Goal: Task Accomplishment & Management: Use online tool/utility

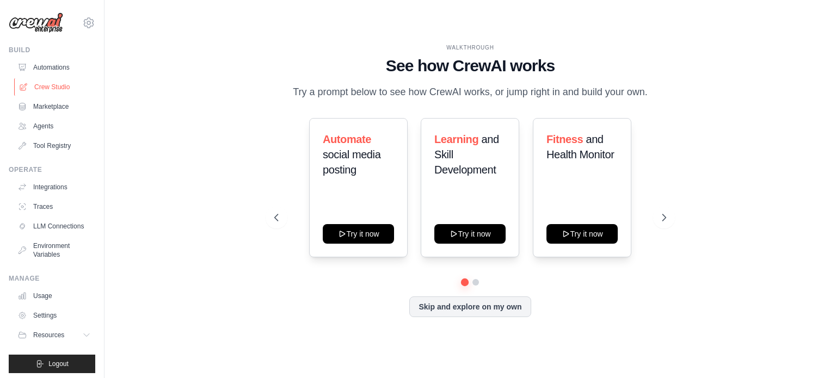
click at [46, 84] on link "Crew Studio" at bounding box center [55, 86] width 82 height 17
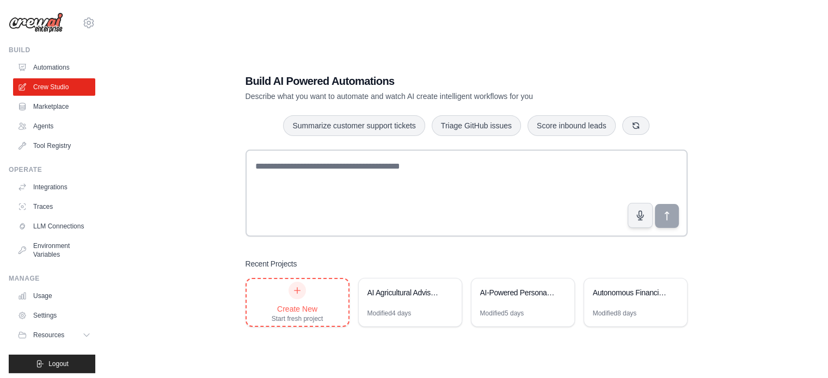
click at [307, 300] on div "Create New Start fresh project" at bounding box center [298, 302] width 52 height 41
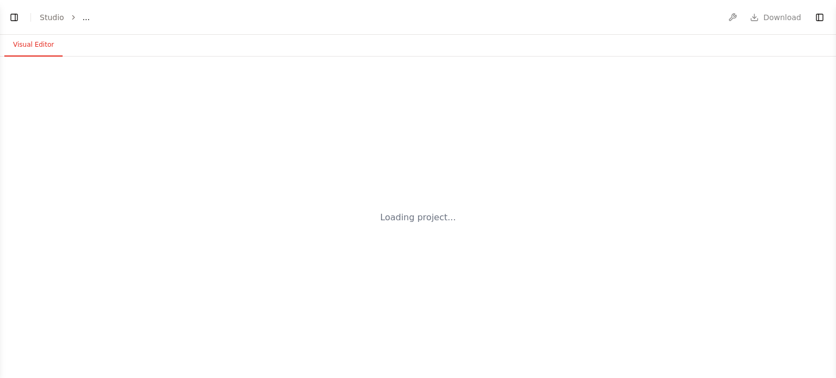
select select "****"
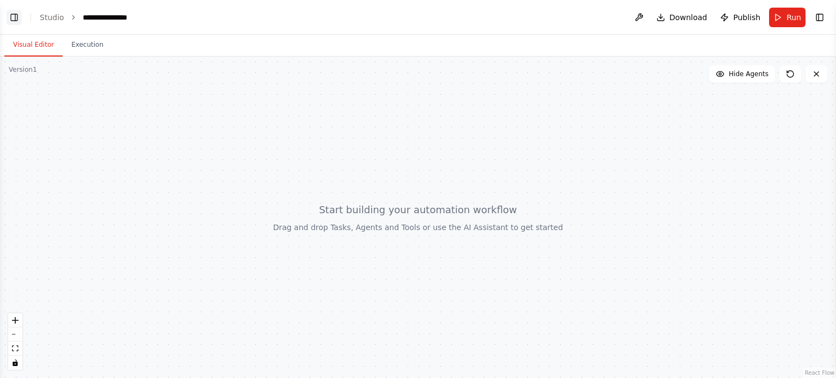
click at [16, 16] on button "Toggle Left Sidebar" at bounding box center [14, 17] width 15 height 15
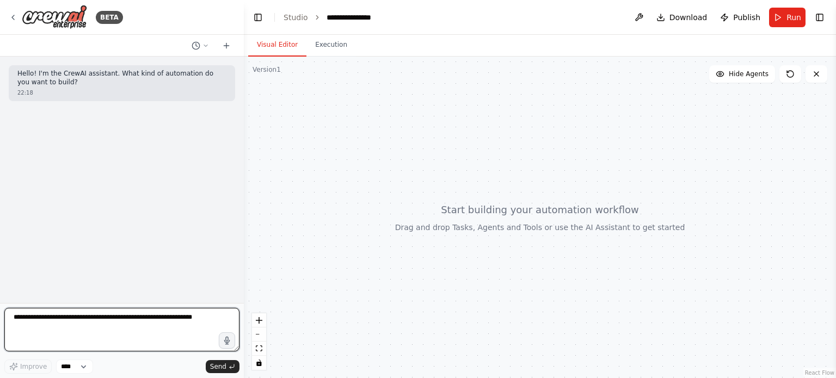
click at [95, 316] on textarea at bounding box center [121, 330] width 235 height 44
paste textarea "**********"
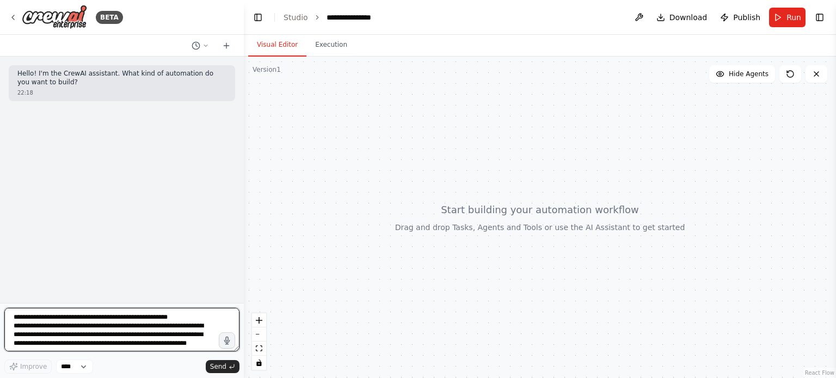
scroll to position [1215, 0]
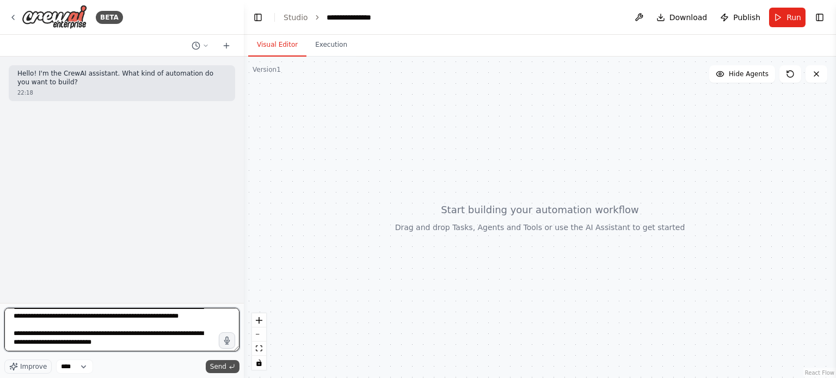
type textarea "**********"
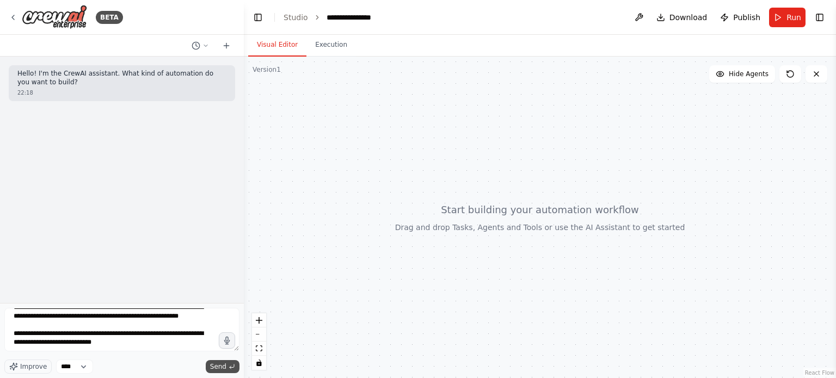
click at [222, 370] on span "Send" at bounding box center [218, 366] width 16 height 9
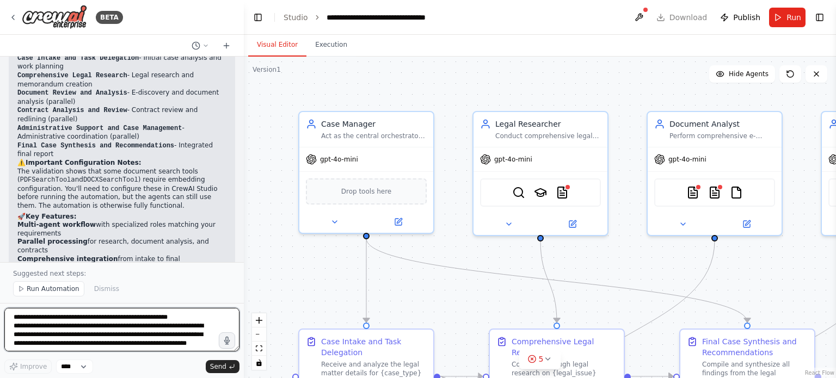
scroll to position [2426, 0]
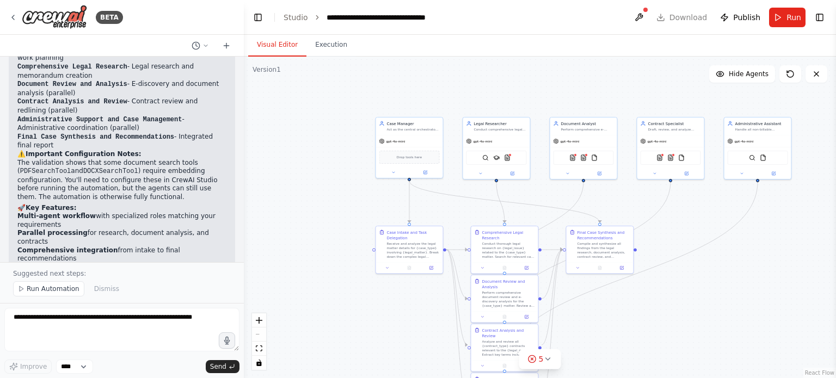
drag, startPoint x: 790, startPoint y: 330, endPoint x: 750, endPoint y: 300, distance: 49.7
click at [750, 300] on div ".deletable-edge-delete-btn { width: 20px; height: 20px; border: 0px solid #ffff…" at bounding box center [540, 218] width 592 height 322
drag, startPoint x: 733, startPoint y: 298, endPoint x: 662, endPoint y: 266, distance: 77.5
click at [661, 266] on div ".deletable-edge-delete-btn { width: 20px; height: 20px; border: 0px solid #ffff…" at bounding box center [540, 218] width 592 height 322
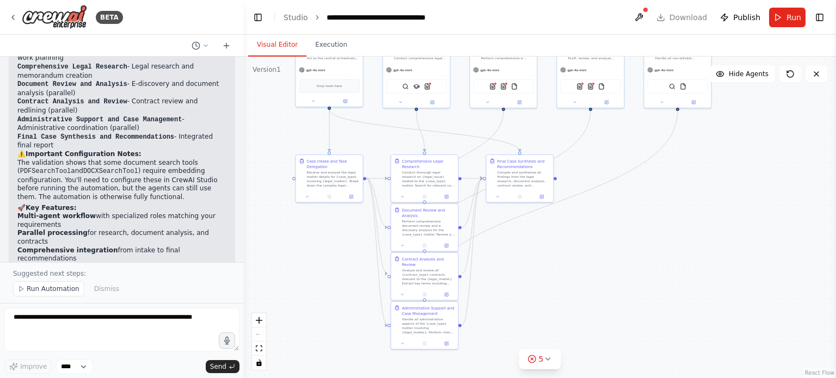
drag, startPoint x: 731, startPoint y: 291, endPoint x: 651, endPoint y: 219, distance: 107.2
click at [651, 219] on div ".deletable-edge-delete-btn { width: 20px; height: 20px; border: 0px solid #ffff…" at bounding box center [540, 218] width 592 height 322
drag, startPoint x: 521, startPoint y: 176, endPoint x: 683, endPoint y: 191, distance: 162.3
click at [683, 191] on div "Compile and synthesize all findings from the legal research, document analysis,…" at bounding box center [687, 194] width 53 height 17
click at [436, 226] on div "Perform comprehensive document review and e-discovery analysis for the {case_ty…" at bounding box center [425, 226] width 53 height 17
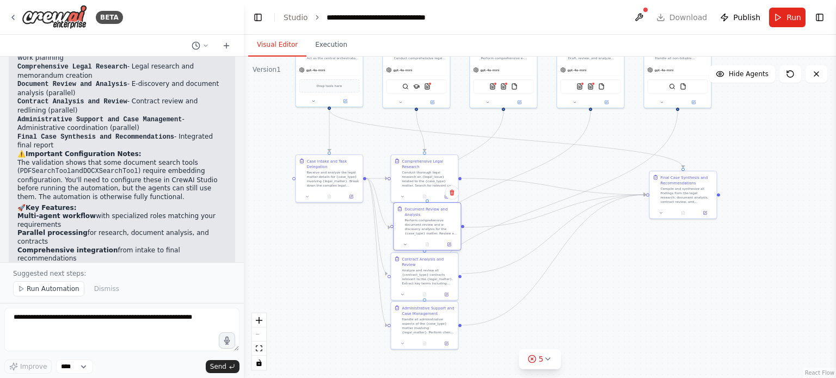
click at [441, 228] on div "Perform comprehensive document review and e-discovery analysis for the {case_ty…" at bounding box center [431, 226] width 53 height 17
click at [337, 252] on div ".deletable-edge-delete-btn { width: 20px; height: 20px; border: 0px solid #ffff…" at bounding box center [540, 218] width 592 height 322
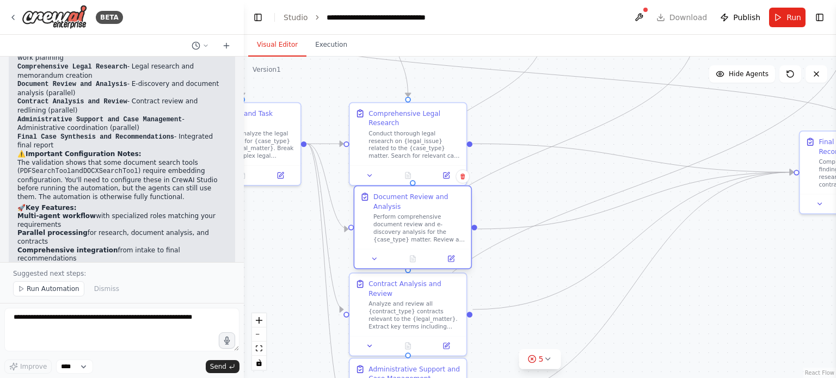
drag, startPoint x: 441, startPoint y: 225, endPoint x: 436, endPoint y: 228, distance: 5.6
click at [436, 228] on div "Perform comprehensive document review and e-discovery analysis for the {case_ty…" at bounding box center [419, 228] width 92 height 30
click at [685, 275] on div ".deletable-edge-delete-btn { width: 20px; height: 20px; border: 0px solid #ffff…" at bounding box center [540, 218] width 592 height 322
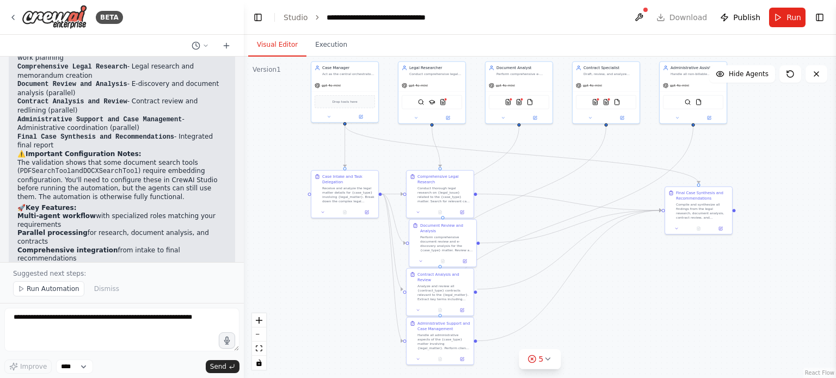
drag, startPoint x: 711, startPoint y: 285, endPoint x: 625, endPoint y: 280, distance: 85.6
click at [625, 280] on div ".deletable-edge-delete-btn { width: 20px; height: 20px; border: 0px solid #ffff…" at bounding box center [540, 218] width 592 height 322
click at [551, 362] on icon at bounding box center [547, 359] width 9 height 9
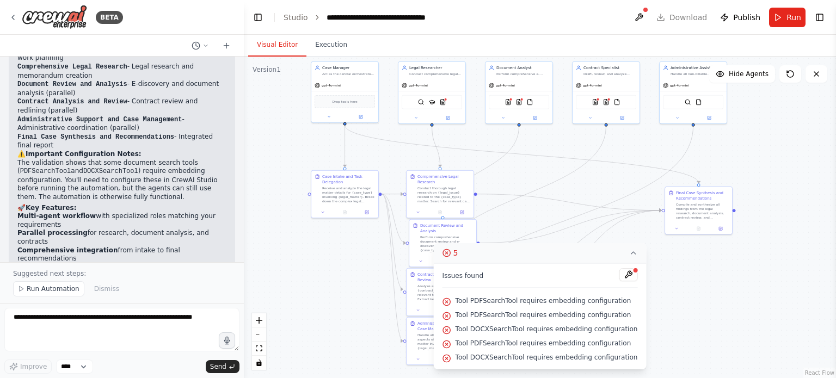
click at [679, 301] on div ".deletable-edge-delete-btn { width: 20px; height: 20px; border: 0px solid #ffff…" at bounding box center [540, 218] width 592 height 322
click at [629, 254] on icon at bounding box center [633, 253] width 9 height 9
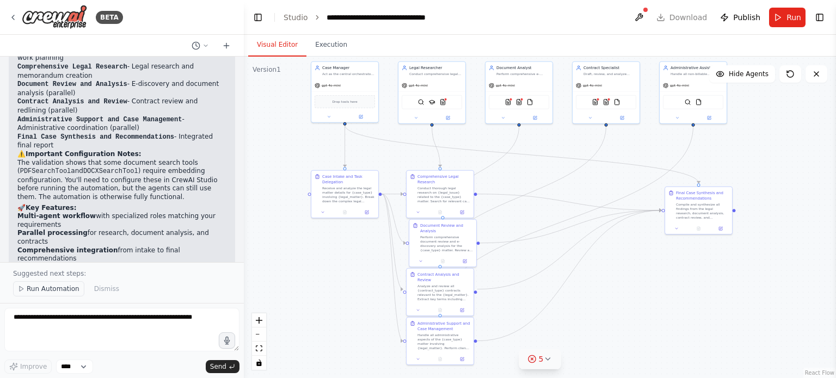
click at [65, 290] on span "Run Automation" at bounding box center [53, 289] width 53 height 9
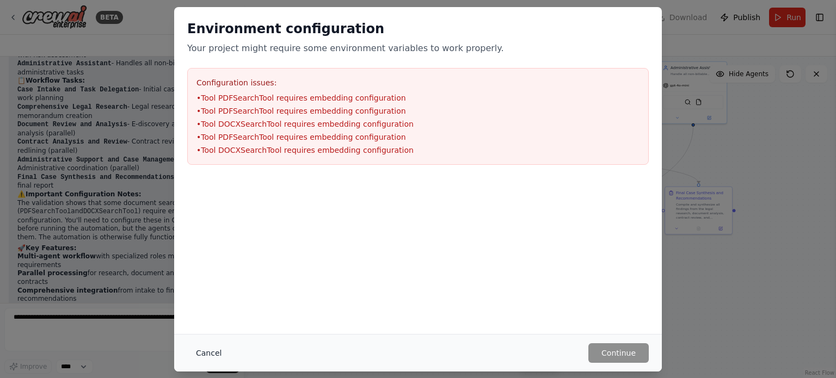
click at [209, 354] on button "Cancel" at bounding box center [208, 353] width 43 height 20
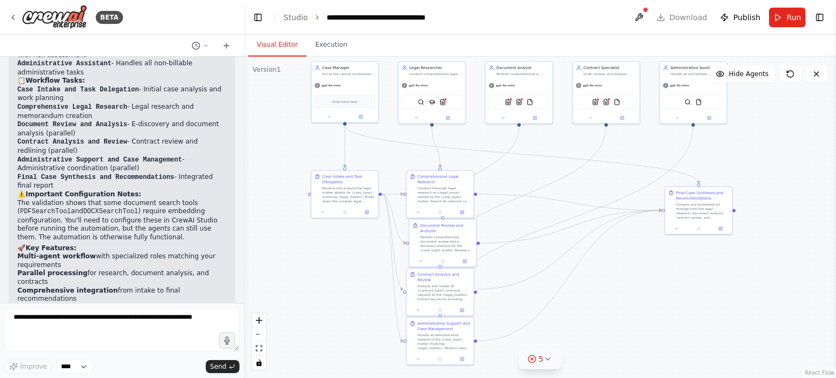
click at [549, 359] on icon at bounding box center [547, 359] width 9 height 9
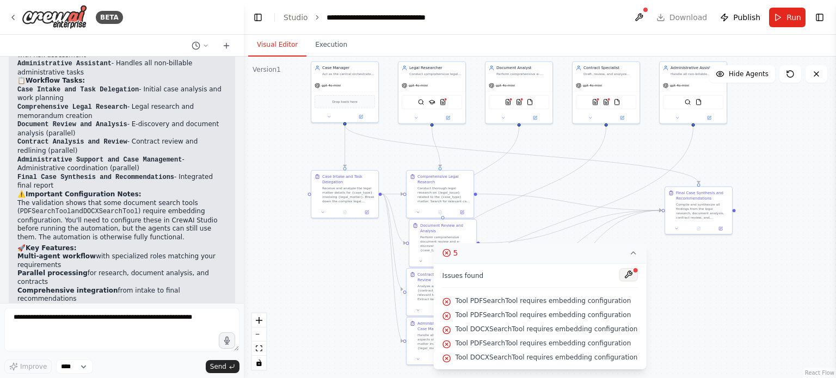
click at [619, 276] on button at bounding box center [628, 274] width 19 height 13
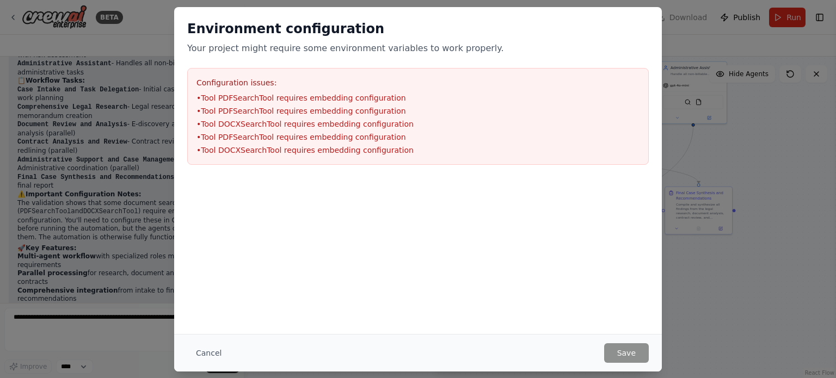
click at [214, 355] on button "Cancel" at bounding box center [208, 353] width 43 height 20
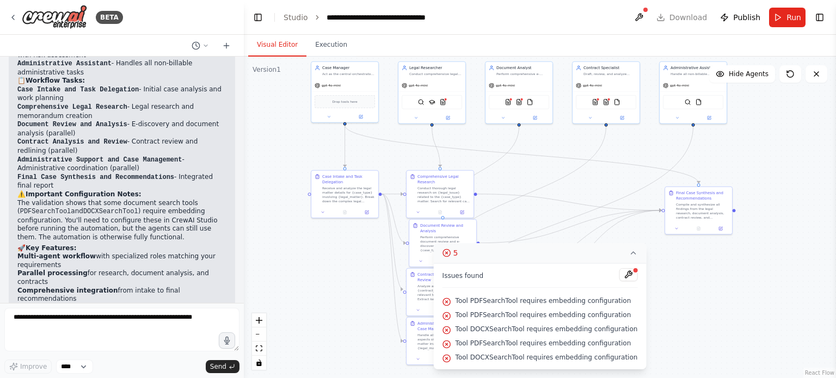
click at [629, 256] on icon at bounding box center [633, 253] width 9 height 9
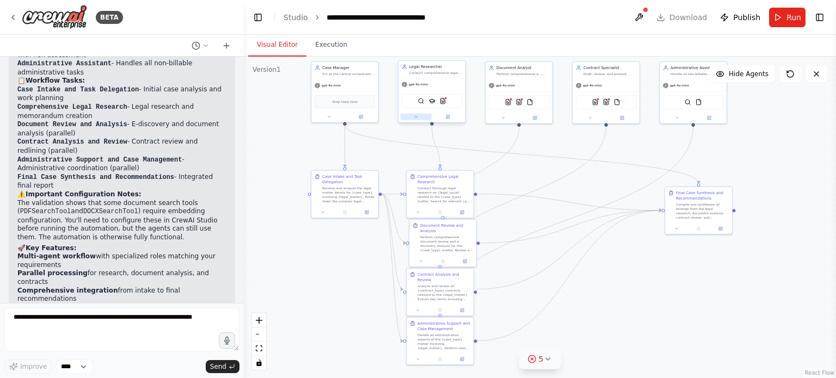
click at [414, 115] on icon at bounding box center [416, 117] width 4 height 4
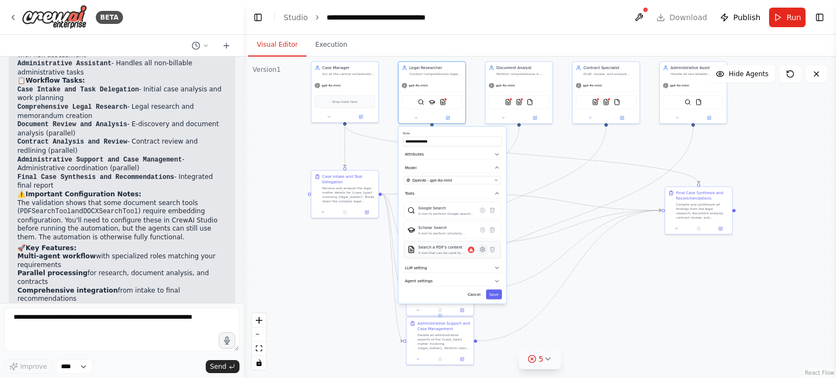
click at [484, 248] on icon at bounding box center [482, 249] width 5 height 5
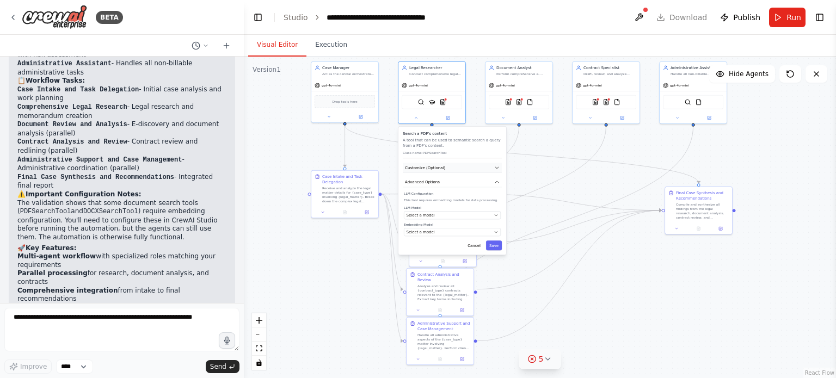
click at [494, 165] on icon "button" at bounding box center [496, 167] width 5 height 5
click at [472, 215] on div "Select a model" at bounding box center [449, 215] width 85 height 5
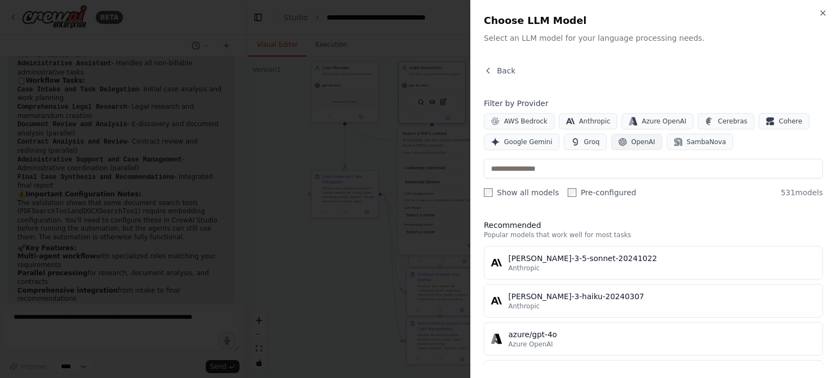
click at [631, 145] on span "OpenAI" at bounding box center [643, 142] width 24 height 9
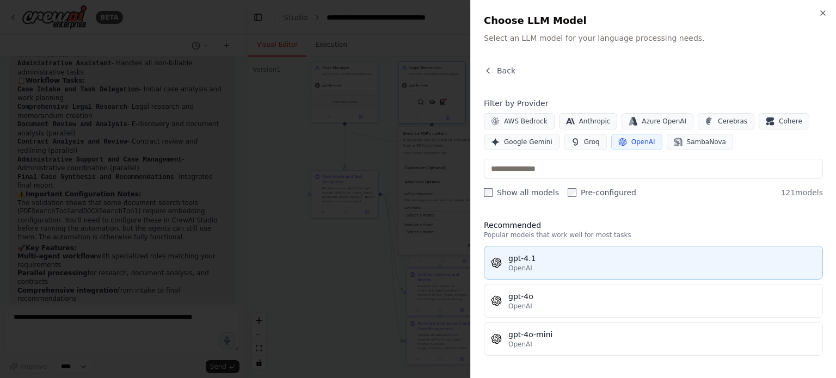
click at [577, 257] on div "gpt-4.1" at bounding box center [661, 258] width 307 height 11
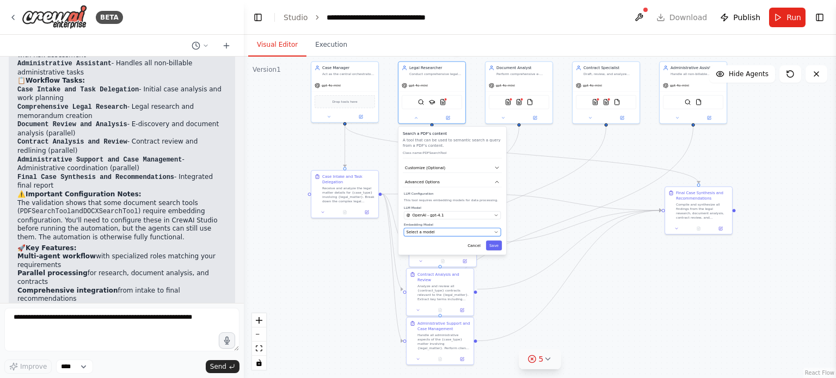
click at [460, 230] on div "Select a model" at bounding box center [449, 232] width 85 height 5
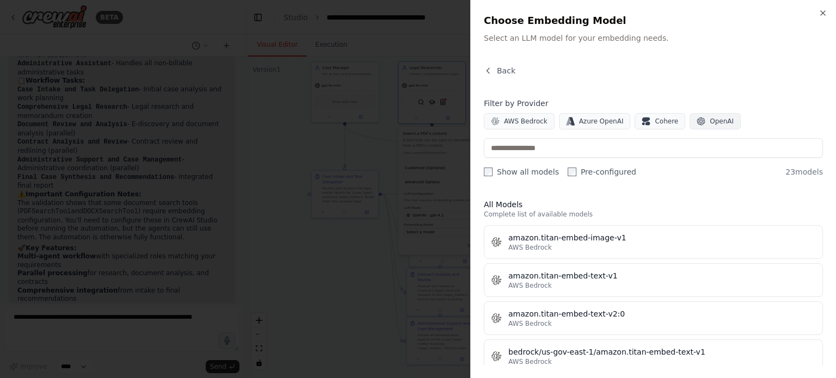
click at [697, 121] on icon "button" at bounding box center [701, 122] width 8 height 8
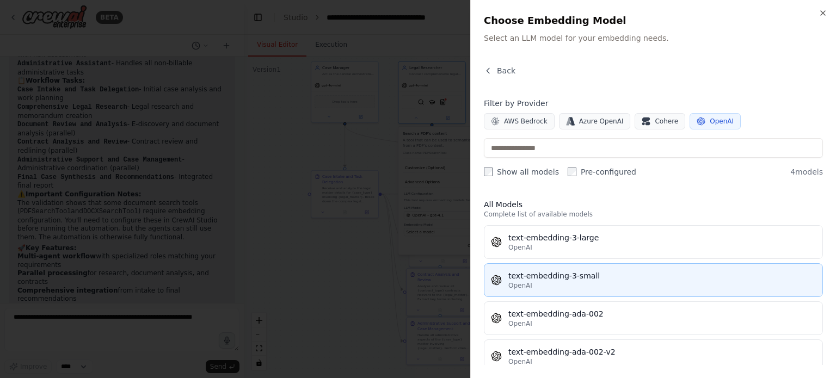
click at [620, 274] on div "text-embedding-3-small" at bounding box center [661, 275] width 307 height 11
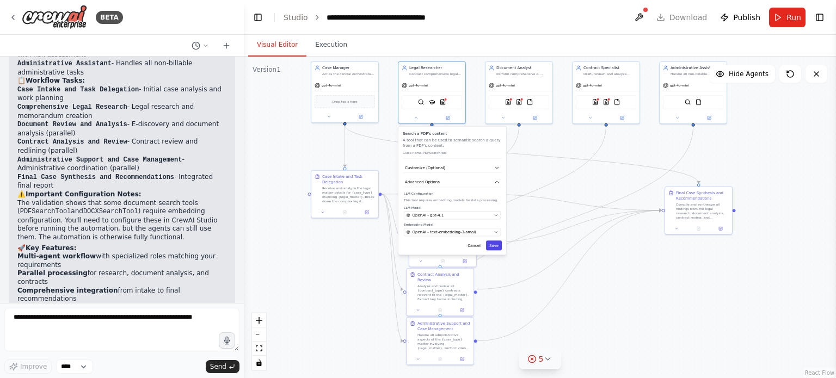
click at [500, 245] on button "Save" at bounding box center [494, 246] width 16 height 10
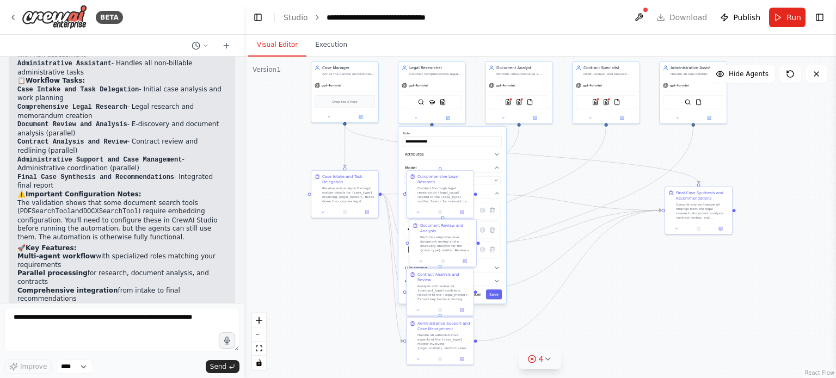
click at [504, 261] on div "**********" at bounding box center [452, 215] width 108 height 177
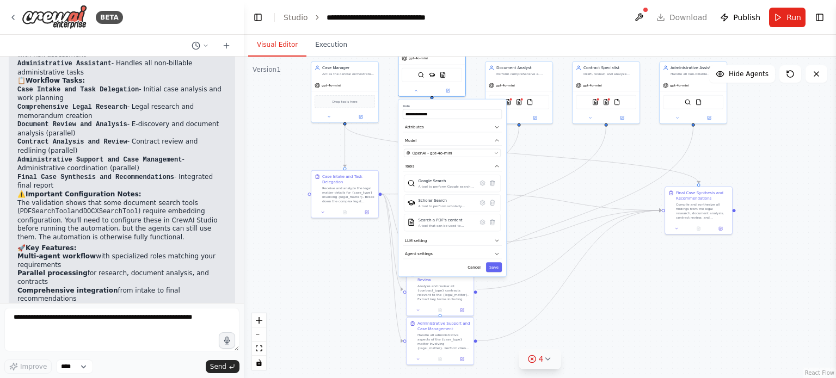
drag, startPoint x: 483, startPoint y: 132, endPoint x: 483, endPoint y: 106, distance: 25.6
click at [483, 106] on label "Role" at bounding box center [452, 106] width 99 height 4
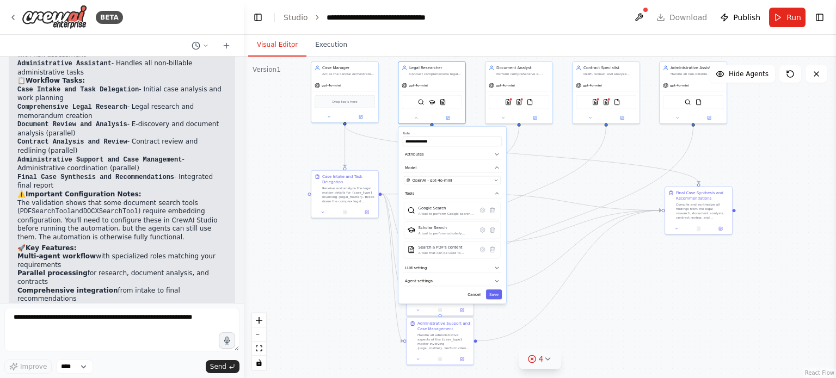
drag, startPoint x: 483, startPoint y: 106, endPoint x: 481, endPoint y: 132, distance: 26.2
click at [481, 132] on label "Role" at bounding box center [452, 133] width 99 height 4
click at [500, 296] on button "Save" at bounding box center [494, 295] width 16 height 10
click at [495, 265] on icon "button" at bounding box center [496, 267] width 5 height 5
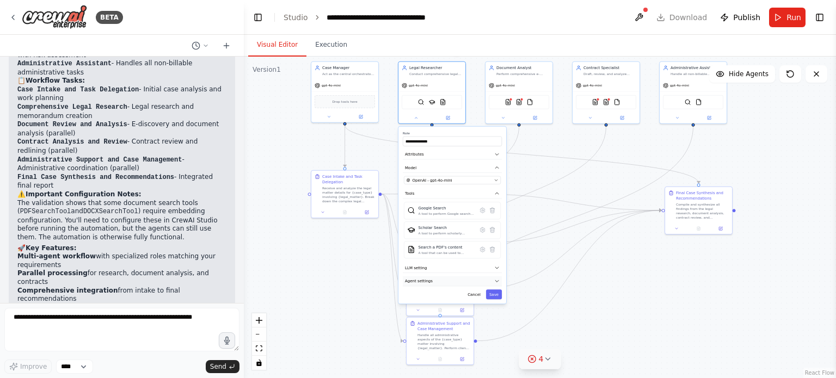
click at [492, 279] on button "Agent settings" at bounding box center [452, 281] width 99 height 10
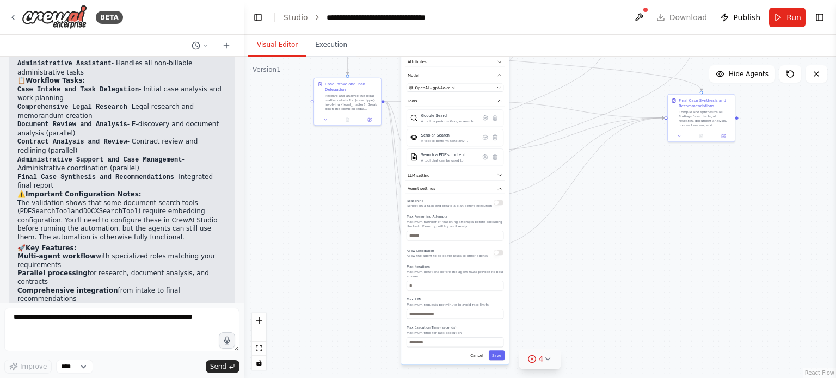
drag, startPoint x: 522, startPoint y: 307, endPoint x: 525, endPoint y: 215, distance: 92.6
click at [525, 215] on div ".deletable-edge-delete-btn { width: 20px; height: 20px; border: 0px solid #ffff…" at bounding box center [540, 218] width 592 height 322
click at [501, 350] on button "Save" at bounding box center [497, 355] width 16 height 10
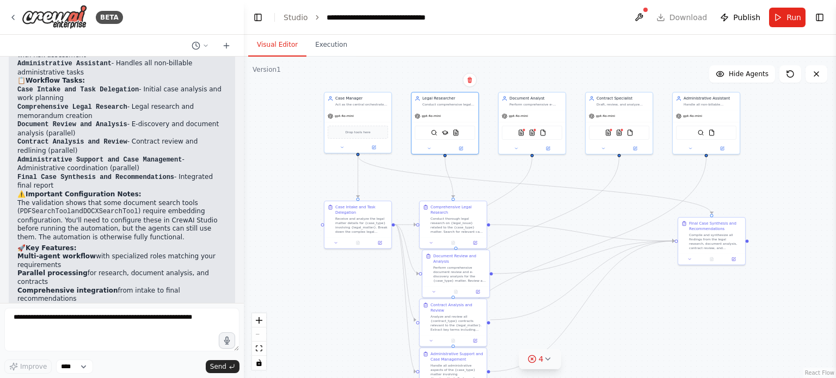
drag, startPoint x: 519, startPoint y: 174, endPoint x: 529, endPoint y: 297, distance: 123.4
click at [529, 297] on div ".deletable-edge-delete-btn { width: 20px; height: 20px; border: 0px solid #ffff…" at bounding box center [540, 218] width 592 height 322
click at [515, 145] on icon at bounding box center [516, 147] width 4 height 4
click at [583, 240] on icon at bounding box center [583, 241] width 2 height 2
click at [573, 244] on div "Select a model" at bounding box center [549, 245] width 85 height 5
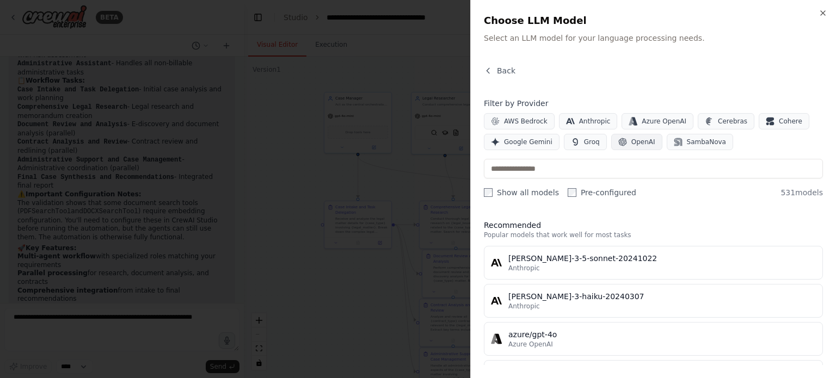
click at [639, 144] on span "OpenAI" at bounding box center [643, 142] width 24 height 9
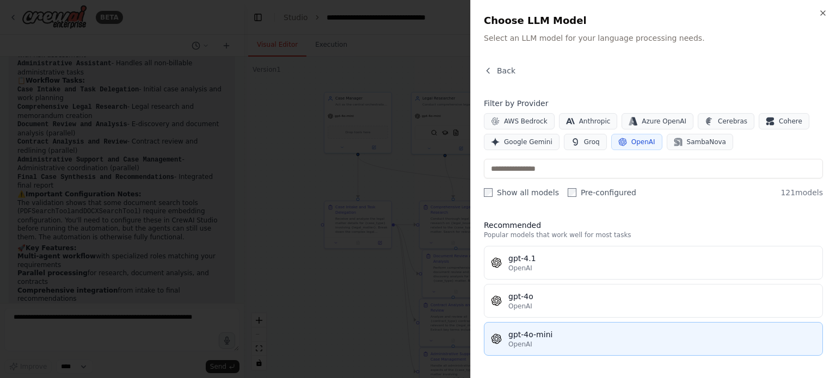
click at [567, 330] on div "gpt-4o-mini" at bounding box center [661, 334] width 307 height 11
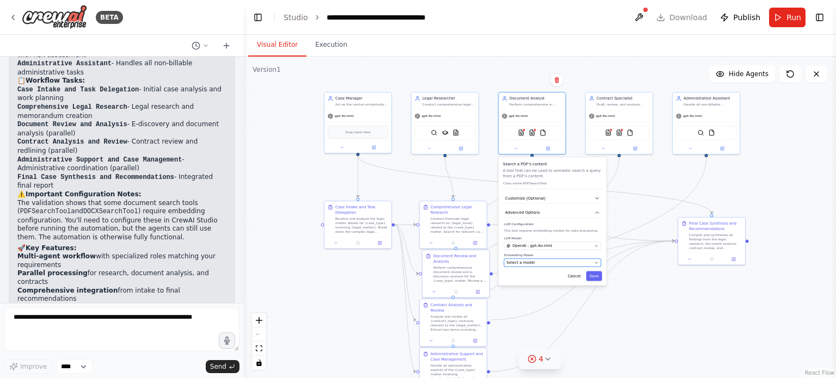
click at [573, 262] on div "Select a model" at bounding box center [549, 262] width 85 height 5
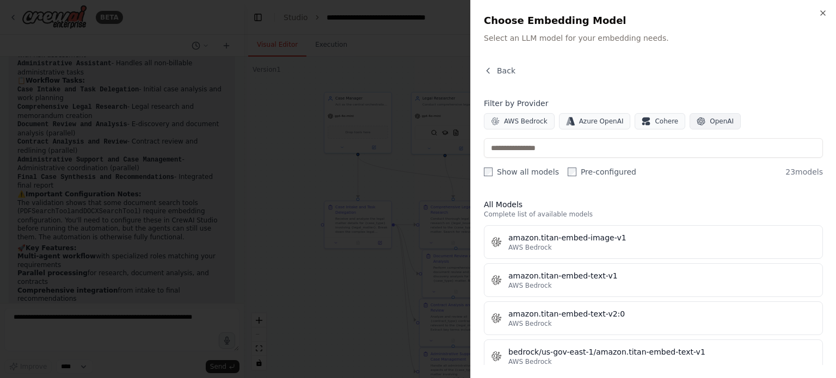
click at [712, 125] on span "OpenAI" at bounding box center [722, 121] width 24 height 9
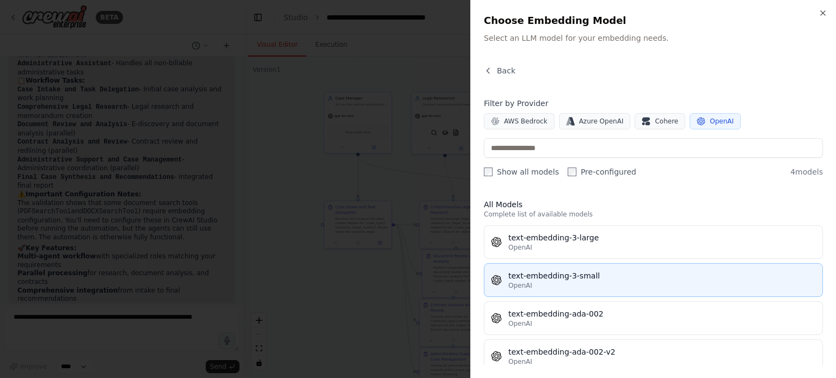
click at [605, 275] on div "text-embedding-3-small" at bounding box center [661, 275] width 307 height 11
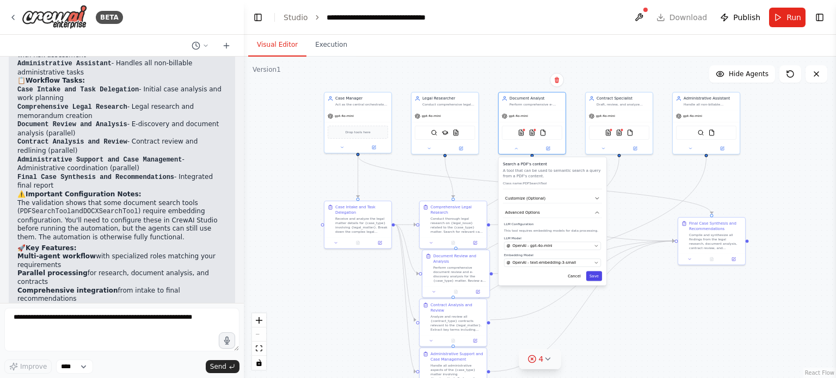
click at [594, 274] on button "Save" at bounding box center [594, 276] width 16 height 10
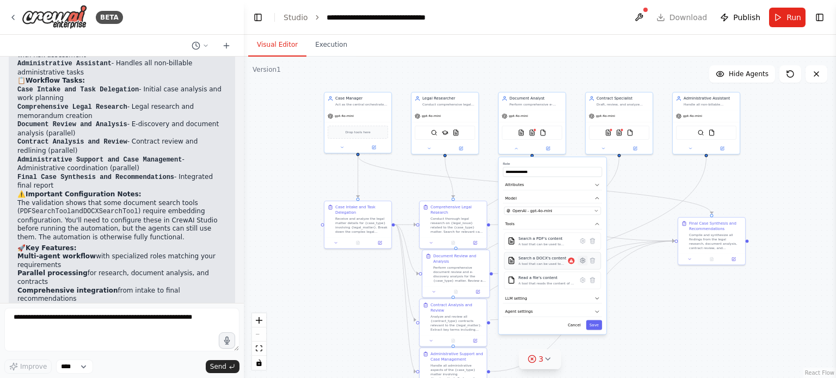
click at [581, 260] on icon at bounding box center [582, 260] width 5 height 5
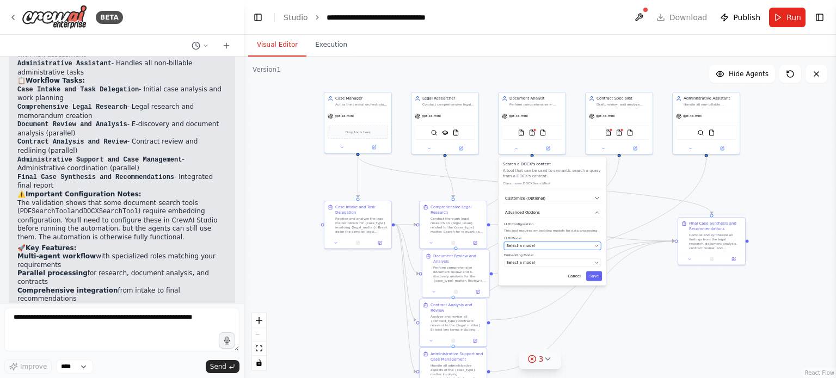
click at [564, 245] on div "Select a model" at bounding box center [549, 245] width 85 height 5
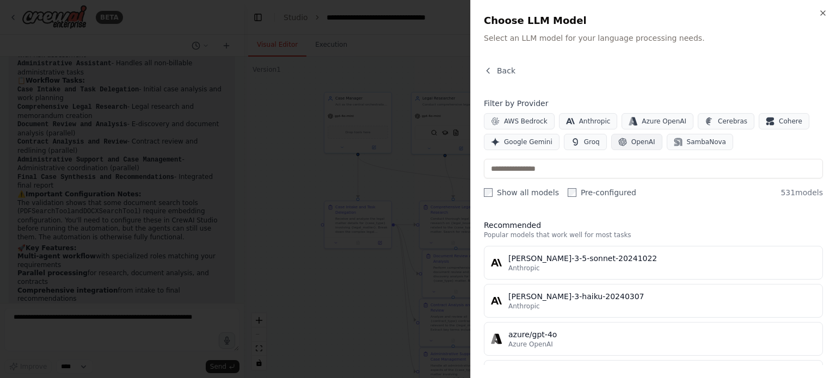
click at [635, 143] on span "OpenAI" at bounding box center [643, 142] width 24 height 9
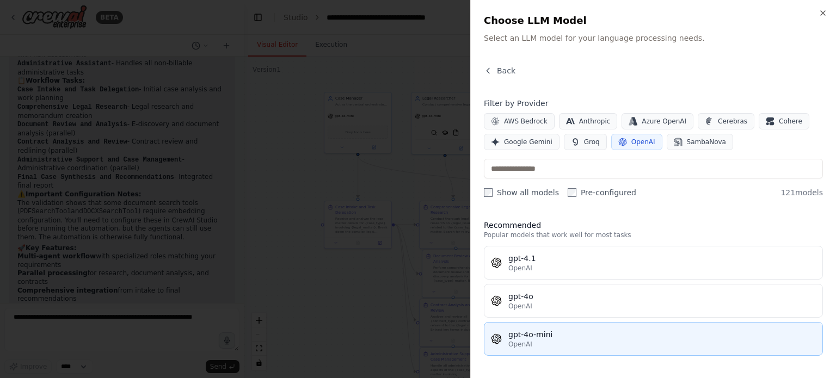
click at [583, 328] on button "gpt-4o-mini OpenAI" at bounding box center [653, 339] width 339 height 34
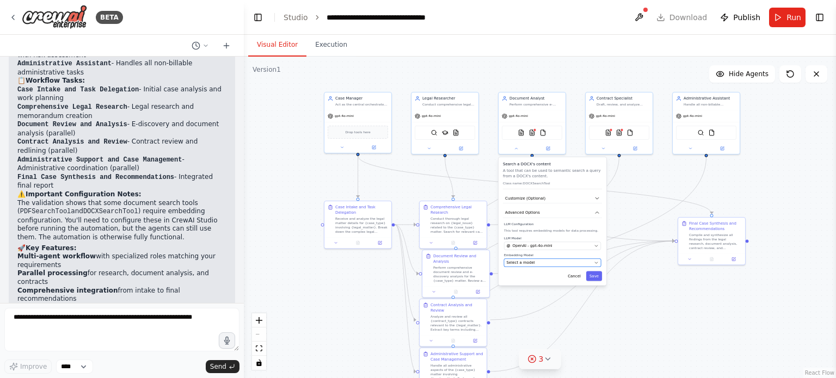
click at [569, 264] on div "Select a model" at bounding box center [549, 262] width 85 height 5
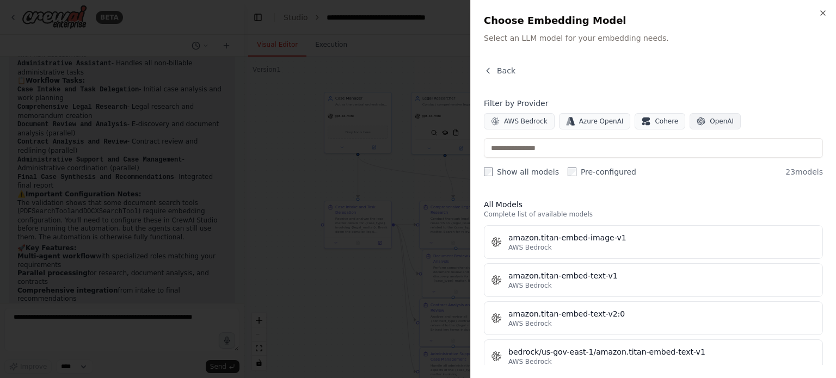
click at [710, 125] on span "OpenAI" at bounding box center [722, 121] width 24 height 9
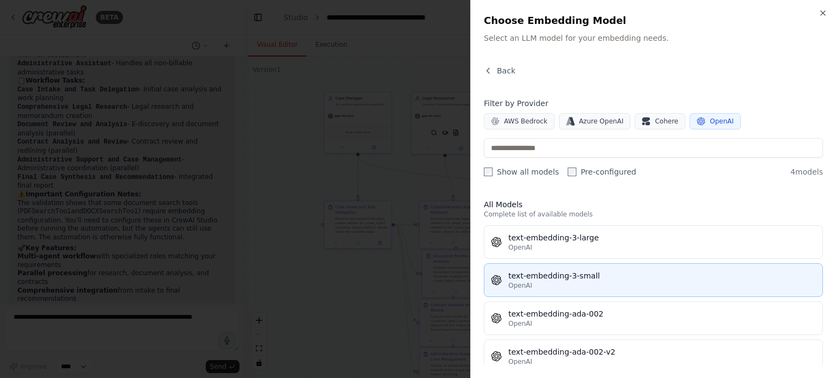
click at [618, 276] on div "text-embedding-3-small" at bounding box center [661, 275] width 307 height 11
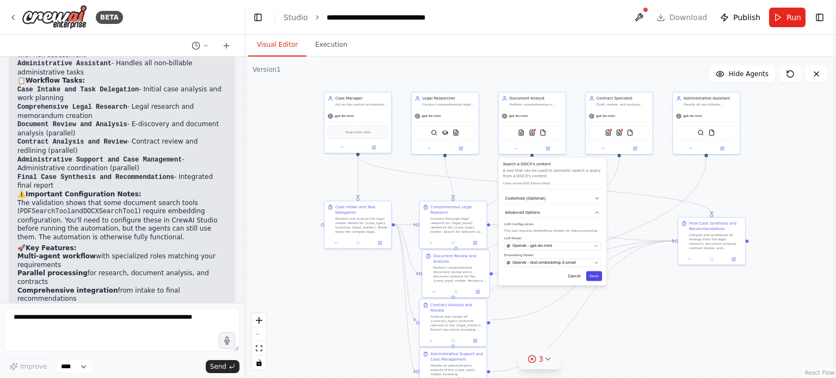
click at [596, 276] on button "Save" at bounding box center [594, 276] width 16 height 10
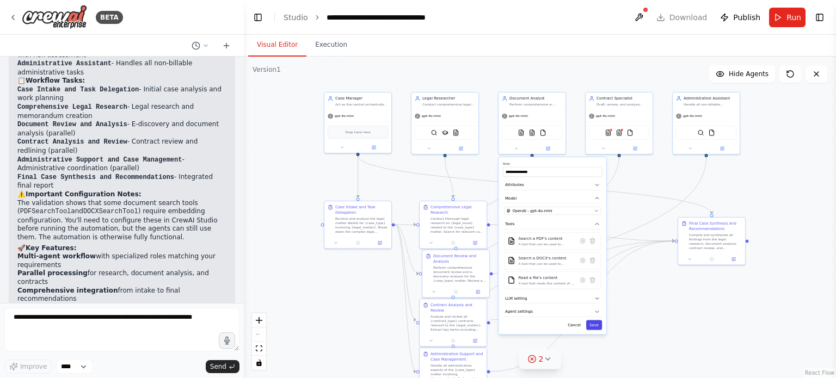
click at [594, 321] on button "Save" at bounding box center [594, 325] width 16 height 10
click at [605, 151] on div at bounding box center [619, 147] width 67 height 11
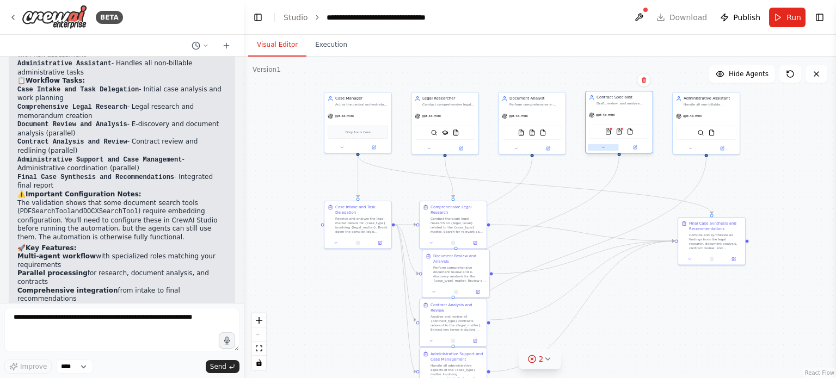
click at [605, 148] on button at bounding box center [603, 147] width 31 height 7
click at [670, 241] on icon at bounding box center [669, 240] width 5 height 5
click at [669, 240] on icon at bounding box center [670, 241] width 2 height 2
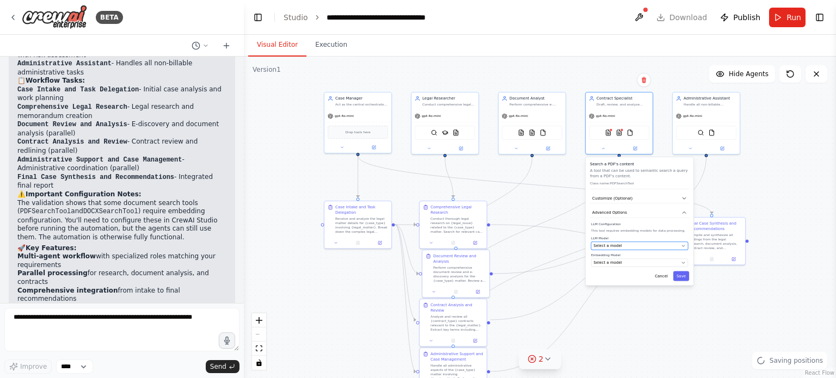
click at [673, 243] on div "Select a model" at bounding box center [636, 245] width 85 height 5
click at [655, 245] on div "Select a model" at bounding box center [636, 245] width 85 height 5
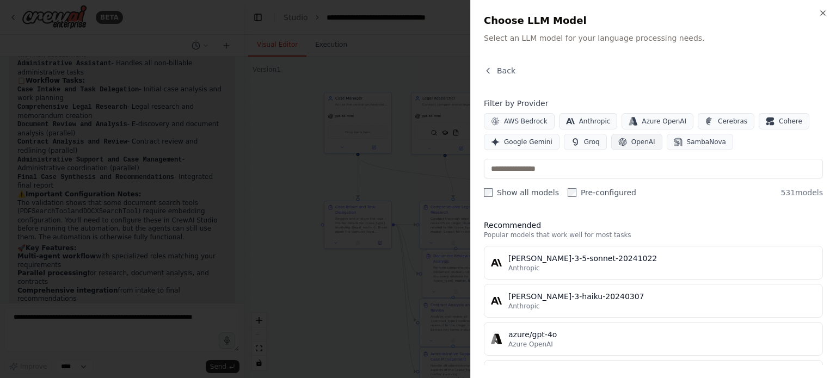
click at [642, 141] on span "OpenAI" at bounding box center [643, 142] width 24 height 9
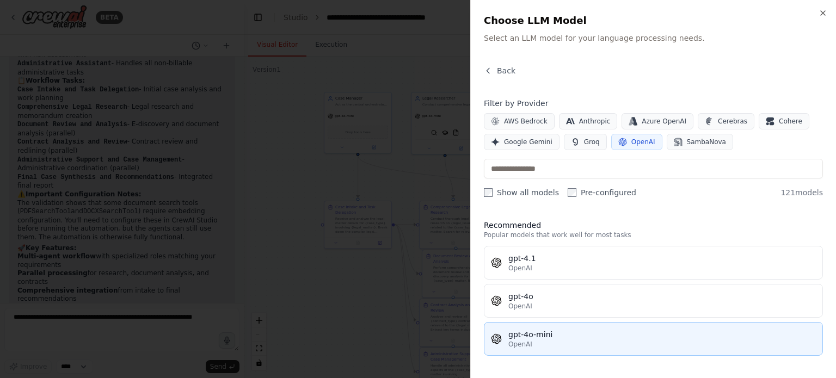
click at [621, 329] on div "gpt-4o-mini" at bounding box center [661, 334] width 307 height 11
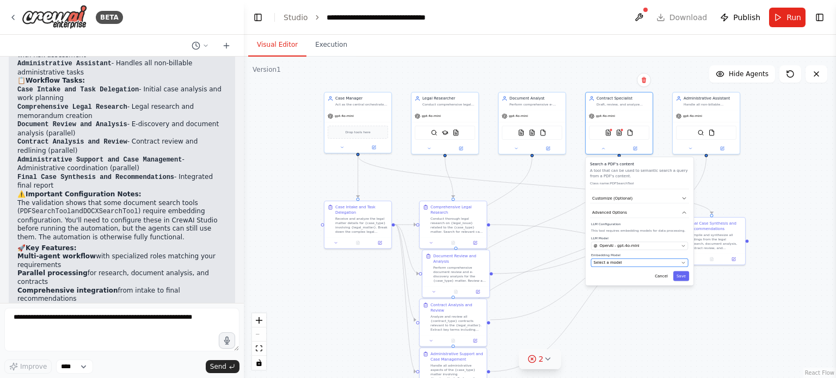
click at [649, 262] on div "Select a model" at bounding box center [636, 262] width 85 height 5
click at [649, 261] on div "Select a model" at bounding box center [636, 262] width 85 height 5
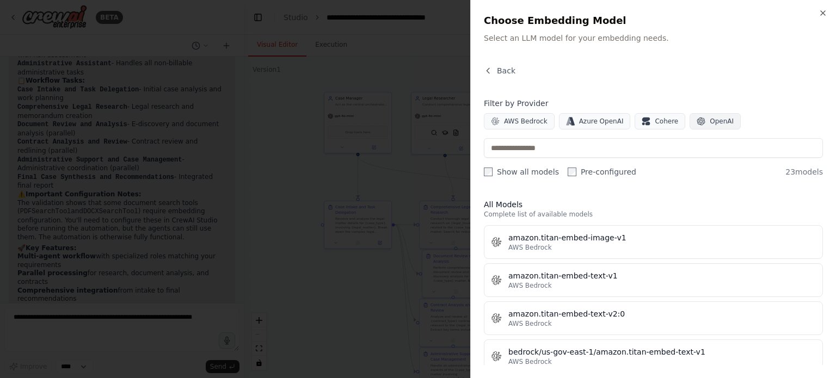
click at [710, 119] on span "OpenAI" at bounding box center [722, 121] width 24 height 9
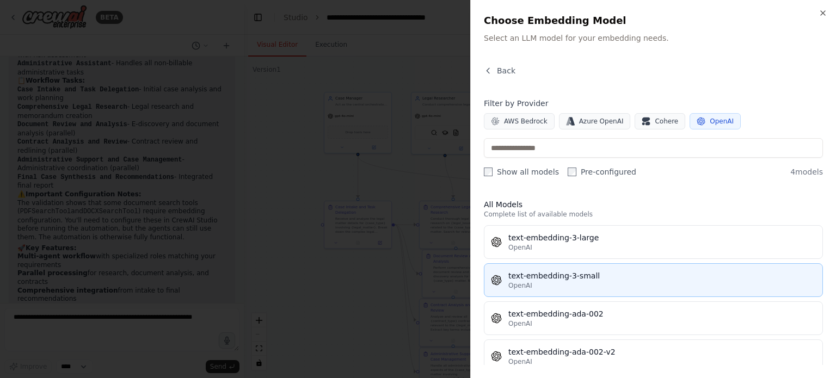
click at [635, 285] on div "OpenAI" at bounding box center [661, 285] width 307 height 9
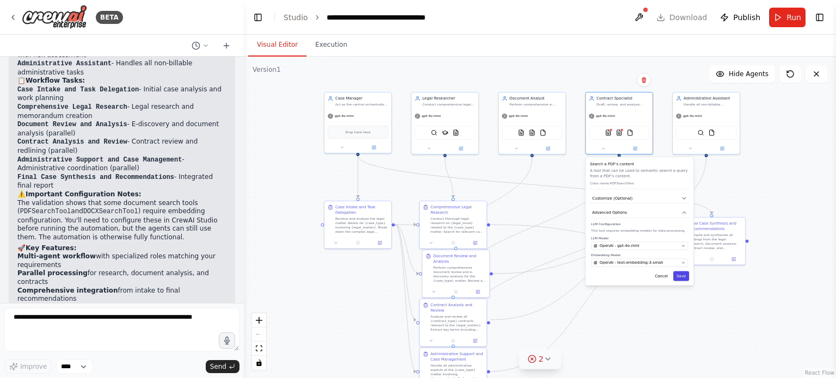
click at [679, 275] on button "Save" at bounding box center [681, 276] width 16 height 10
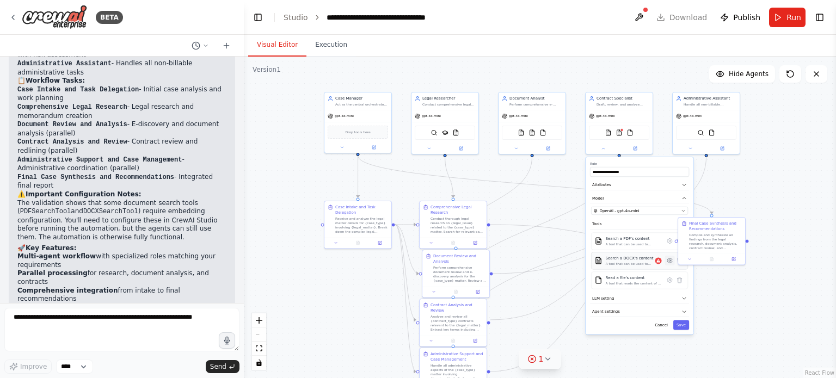
click at [670, 260] on icon at bounding box center [670, 261] width 2 height 2
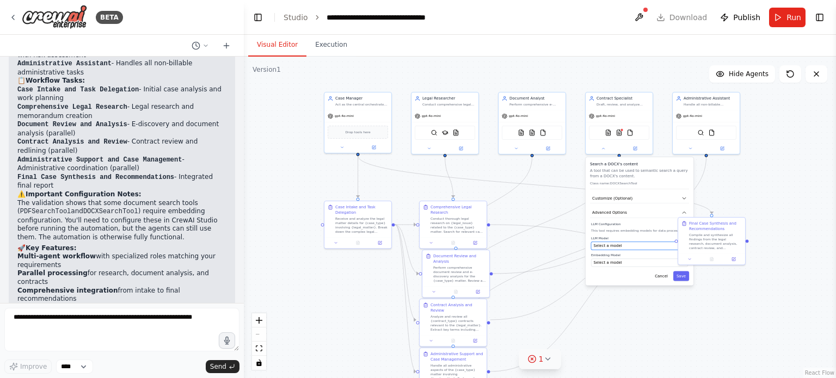
click at [654, 245] on div "Select a model" at bounding box center [636, 245] width 85 height 5
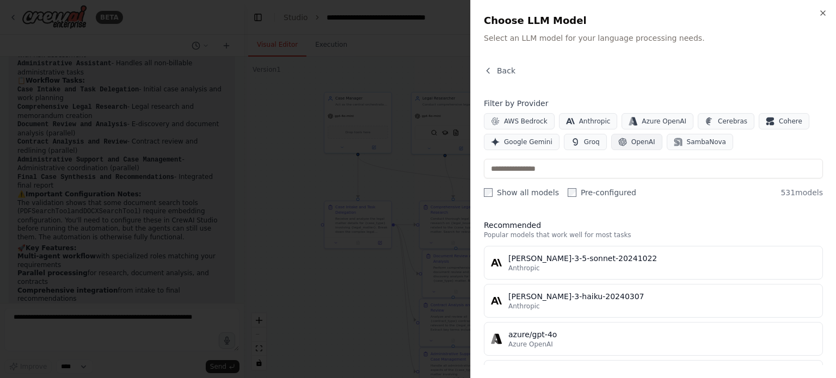
click at [641, 143] on span "OpenAI" at bounding box center [643, 142] width 24 height 9
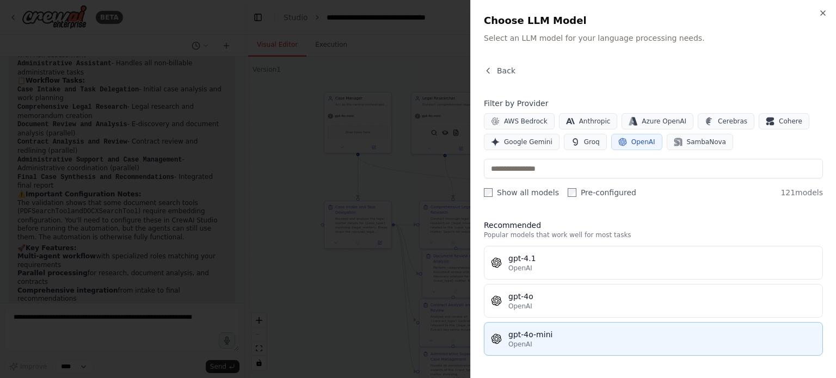
click at [599, 340] on div "OpenAI" at bounding box center [661, 344] width 307 height 9
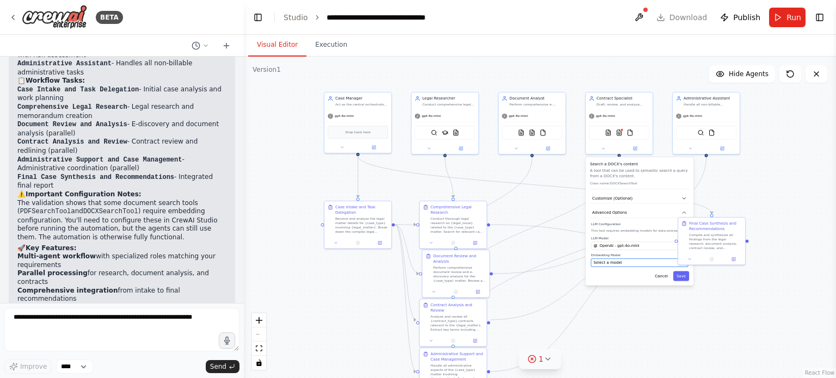
click at [656, 263] on div "Select a model" at bounding box center [636, 262] width 85 height 5
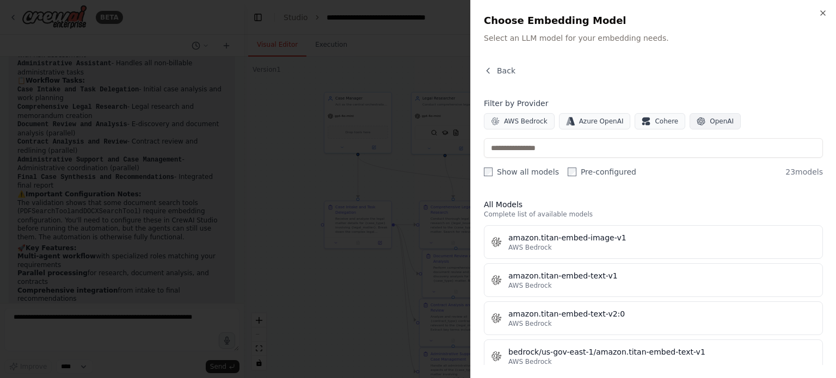
click at [710, 120] on span "OpenAI" at bounding box center [722, 121] width 24 height 9
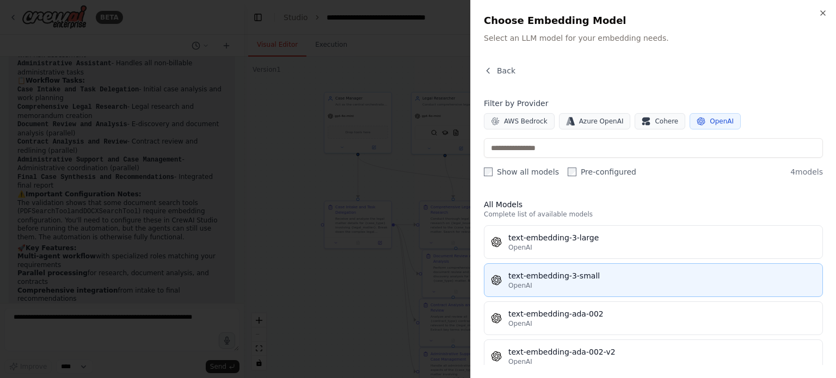
click at [596, 281] on div "OpenAI" at bounding box center [661, 285] width 307 height 9
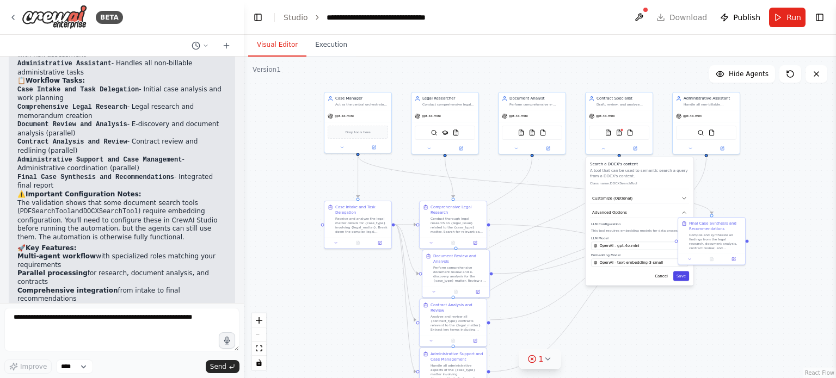
click at [682, 276] on button "Save" at bounding box center [681, 276] width 16 height 10
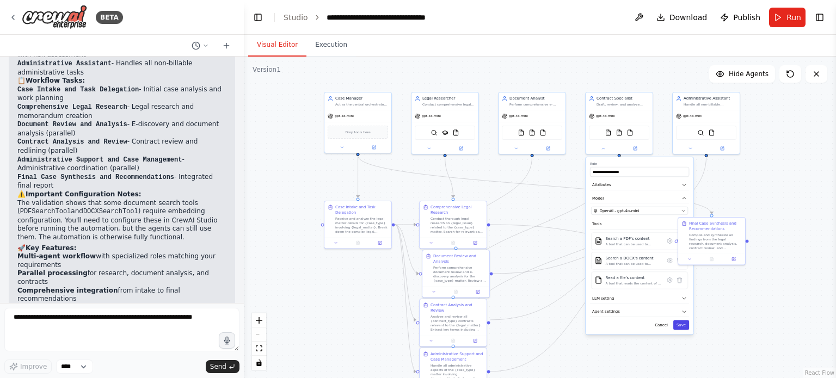
click at [684, 322] on button "Save" at bounding box center [681, 325] width 16 height 10
click at [784, 19] on button "Run" at bounding box center [787, 18] width 36 height 20
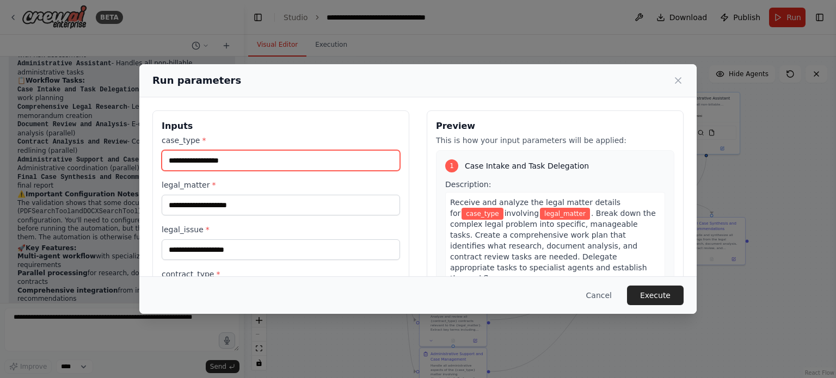
click at [318, 163] on input "case_type *" at bounding box center [281, 160] width 238 height 21
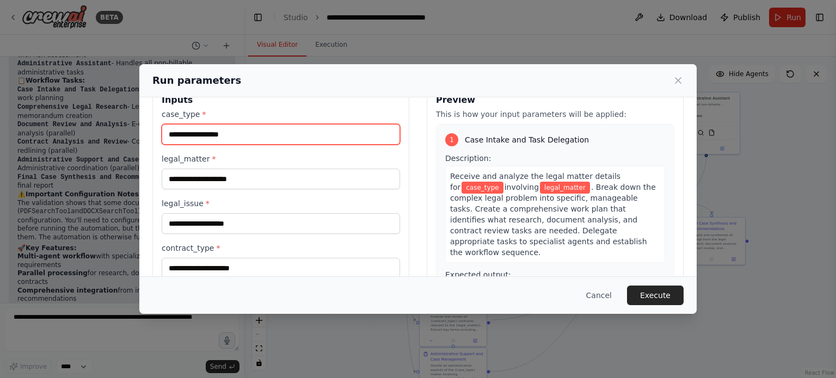
scroll to position [26, 0]
click at [291, 127] on input "case_type *" at bounding box center [281, 134] width 238 height 21
paste input "**********"
type input "**********"
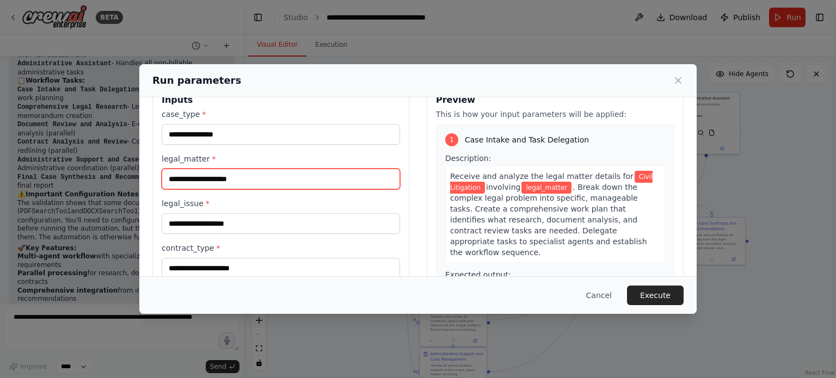
click at [311, 176] on input "legal_matter *" at bounding box center [281, 179] width 238 height 21
click at [343, 171] on input "legal_matter *" at bounding box center [281, 179] width 238 height 21
paste input "**********"
type input "**********"
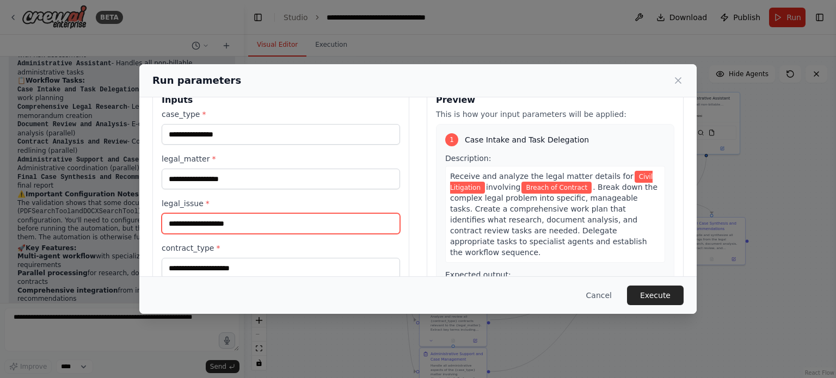
click at [219, 221] on input "legal_issue *" at bounding box center [281, 223] width 238 height 21
paste input "**********"
type input "**********"
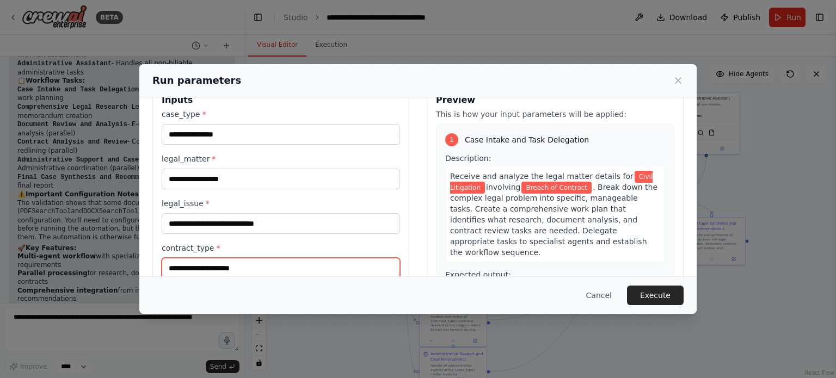
click at [313, 269] on input "contract_type *" at bounding box center [281, 268] width 238 height 21
paste input "**********"
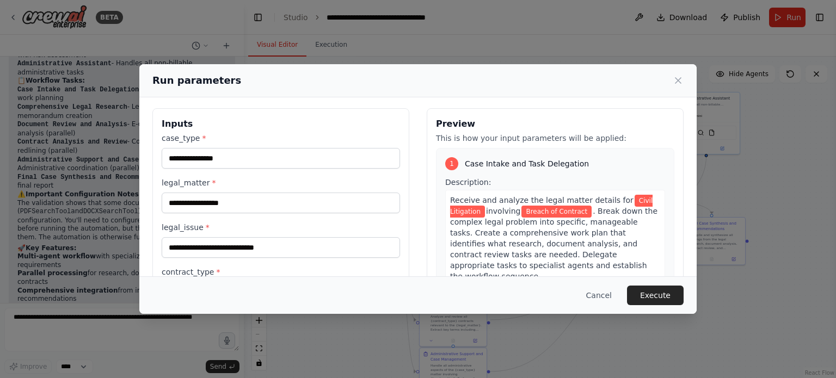
scroll to position [0, 0]
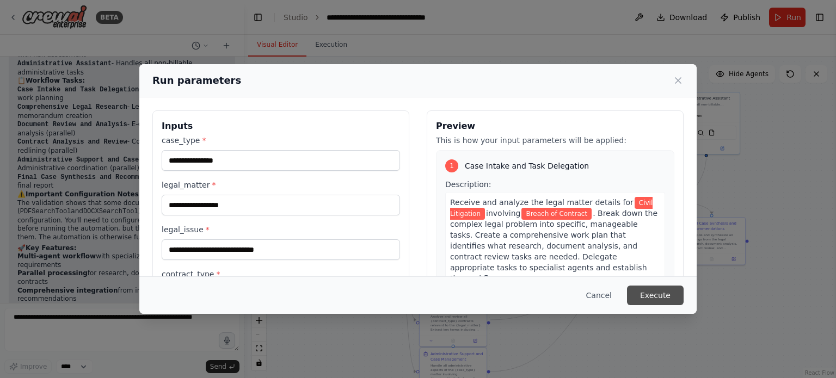
type input "**********"
click at [666, 293] on button "Execute" at bounding box center [655, 296] width 57 height 20
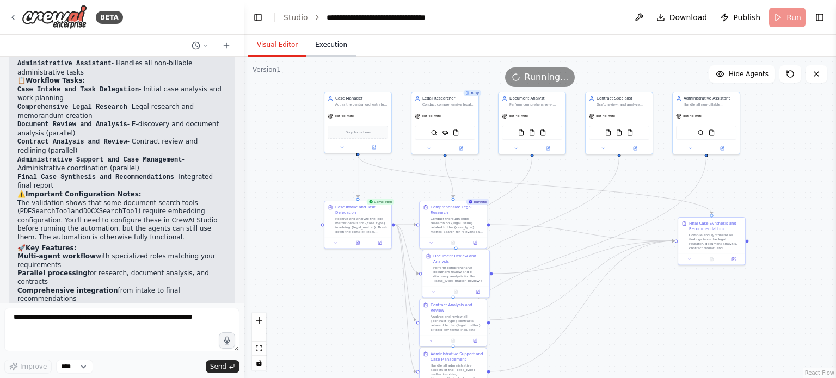
click at [328, 47] on button "Execution" at bounding box center [331, 45] width 50 height 23
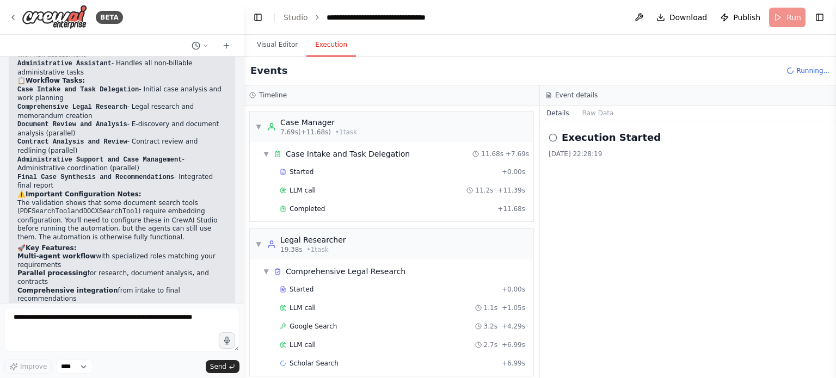
click at [355, 216] on div "Started + 0.00s LLM call 11.2s + 11.39s Completed + 11.68s" at bounding box center [396, 192] width 275 height 56
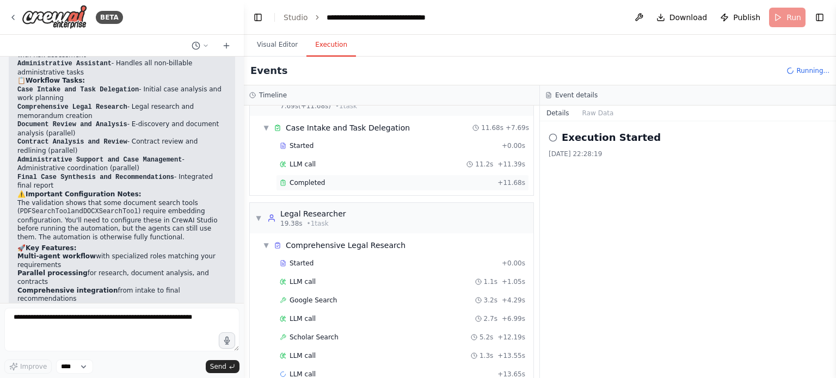
scroll to position [44, 0]
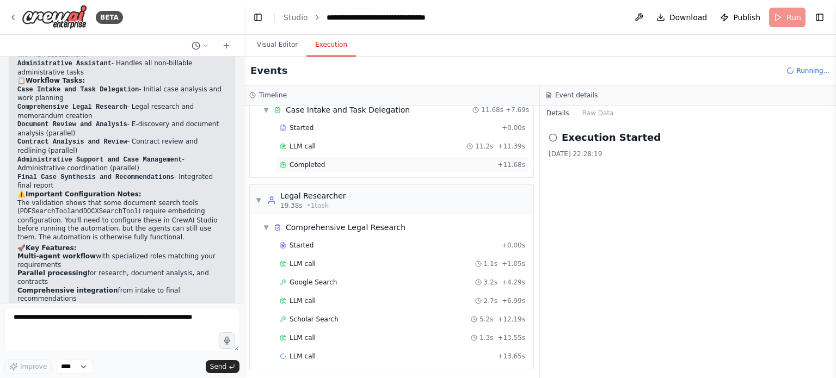
click at [344, 186] on div "▼ Case Manager 7.69s (+11.68s) • 1 task ▼ Case Intake and Task Delegation 11.68…" at bounding box center [392, 242] width 296 height 273
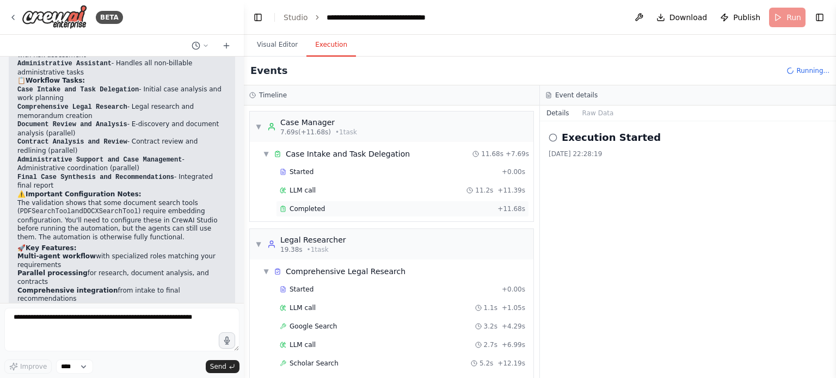
scroll to position [81, 0]
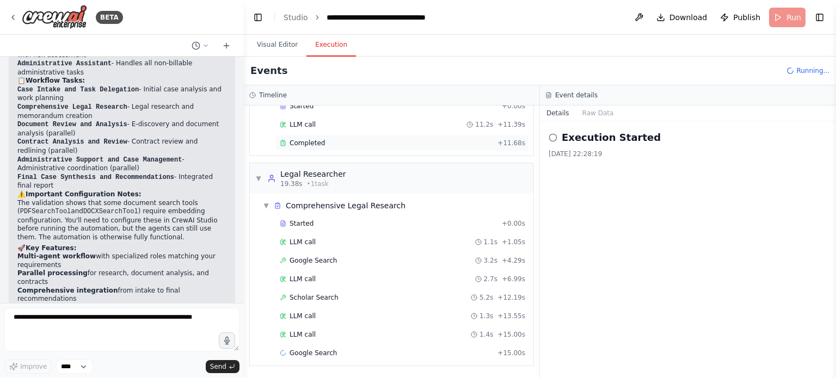
click at [307, 208] on div "▼ Case Manager 7.69s (+11.68s) • 1 task ▼ Case Intake and Task Delegation 11.68…" at bounding box center [392, 242] width 296 height 273
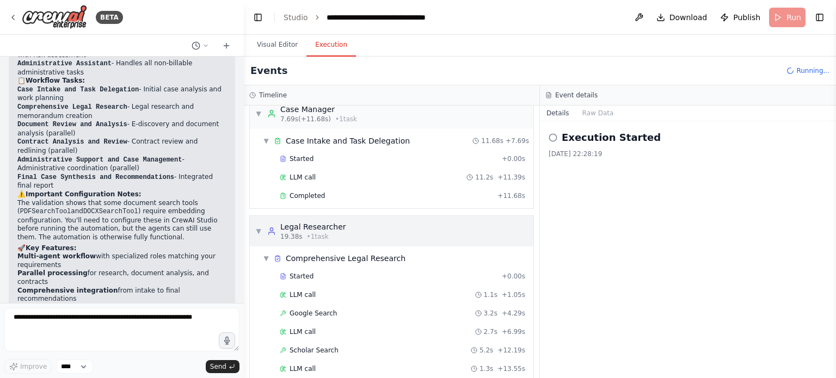
scroll to position [0, 0]
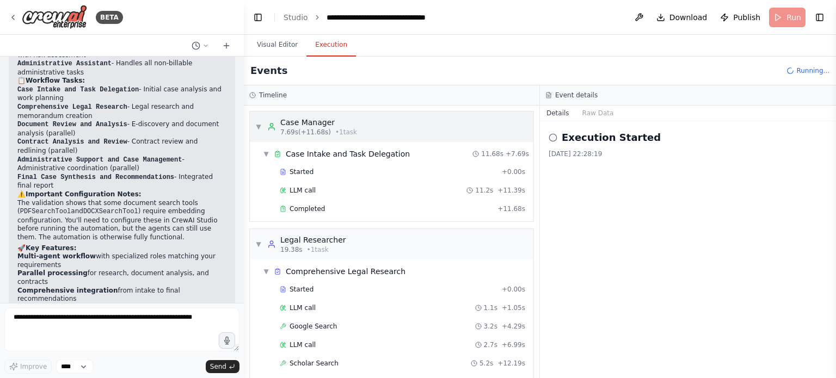
click at [255, 125] on span "▼" at bounding box center [258, 126] width 7 height 9
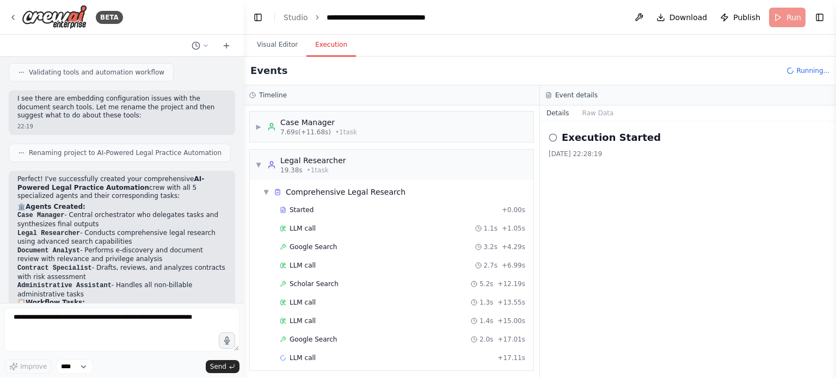
scroll to position [2168, 0]
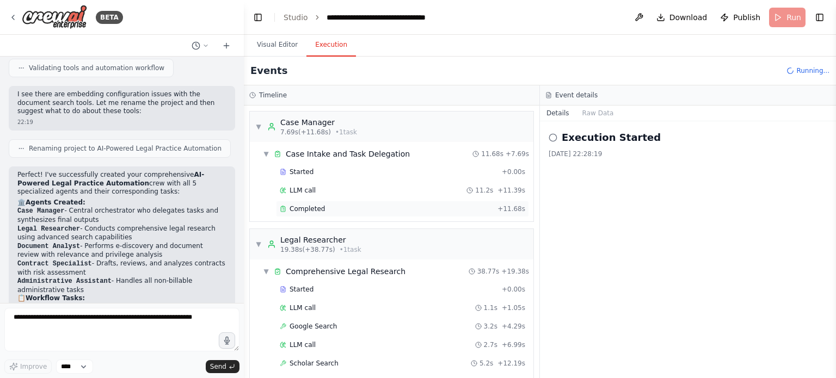
click at [344, 213] on div "Completed + 11.68s" at bounding box center [402, 209] width 253 height 16
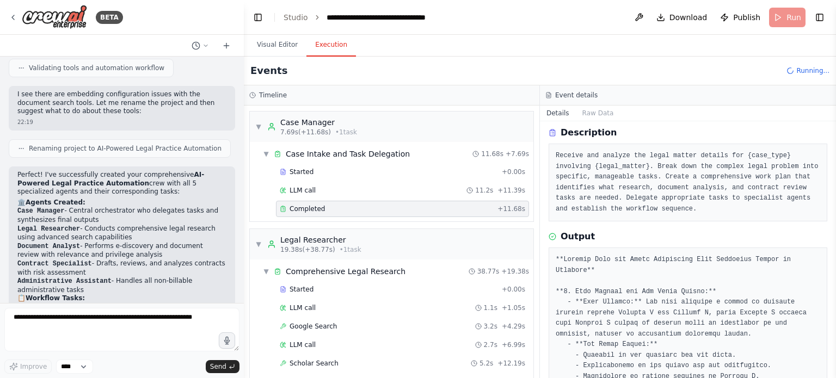
scroll to position [0, 0]
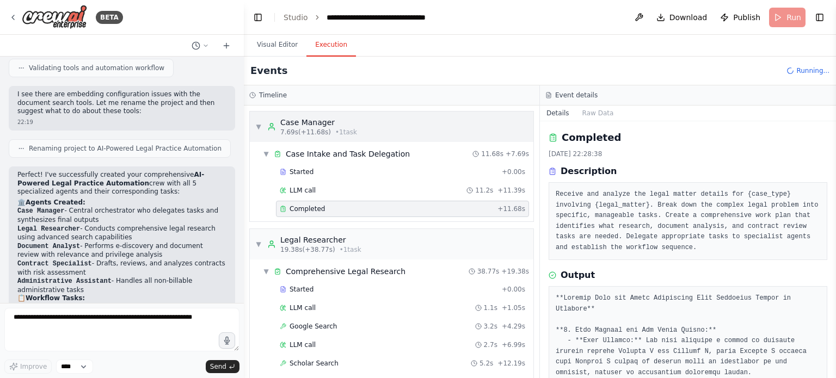
click at [257, 127] on span "▼" at bounding box center [258, 126] width 7 height 9
click at [259, 130] on span "▼" at bounding box center [258, 126] width 7 height 9
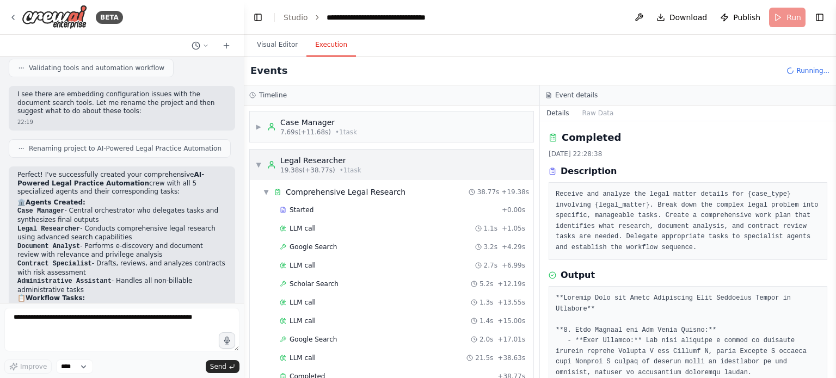
click at [262, 166] on div "▼ Legal Researcher 19.38s (+38.77s) • 1 task" at bounding box center [308, 165] width 106 height 20
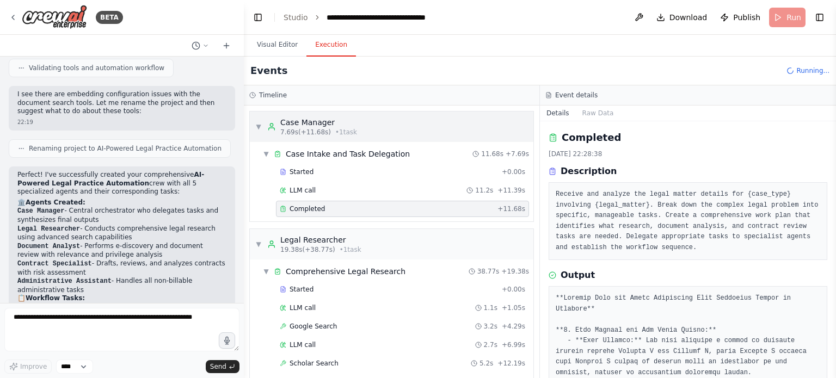
click at [259, 126] on span "▼" at bounding box center [258, 126] width 7 height 9
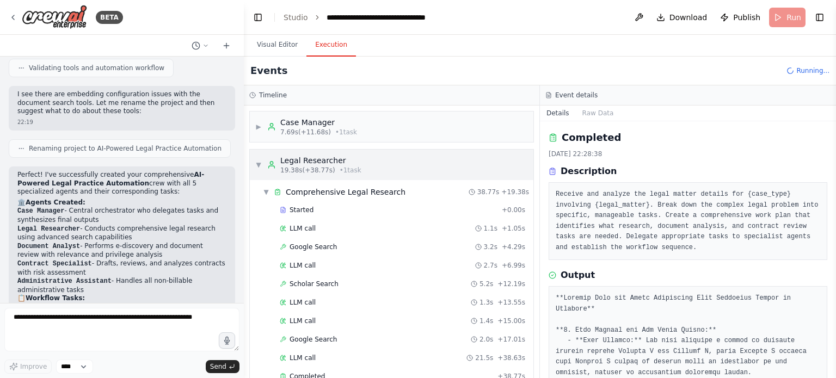
click at [259, 170] on div "▼ Legal Researcher 19.38s (+38.77s) • 1 task" at bounding box center [308, 165] width 106 height 20
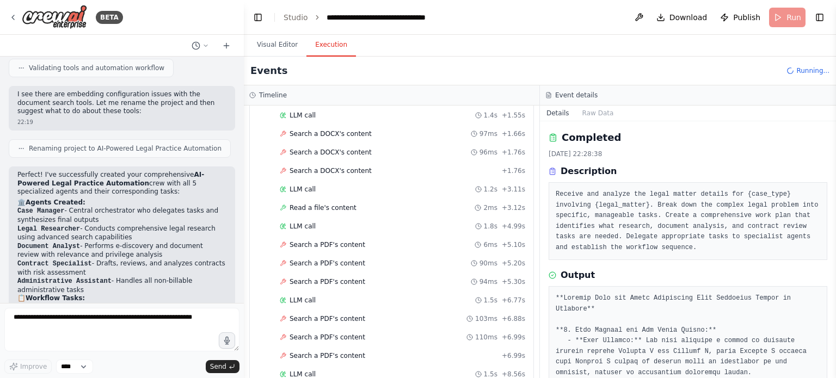
scroll to position [435, 0]
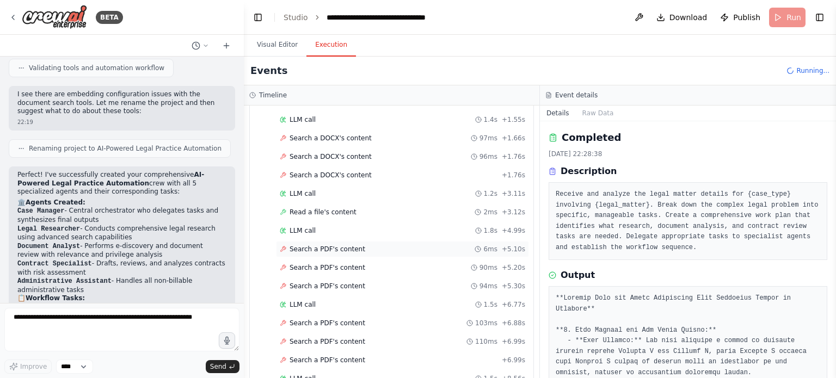
click at [303, 245] on span "Search a PDF's content" at bounding box center [328, 249] width 76 height 9
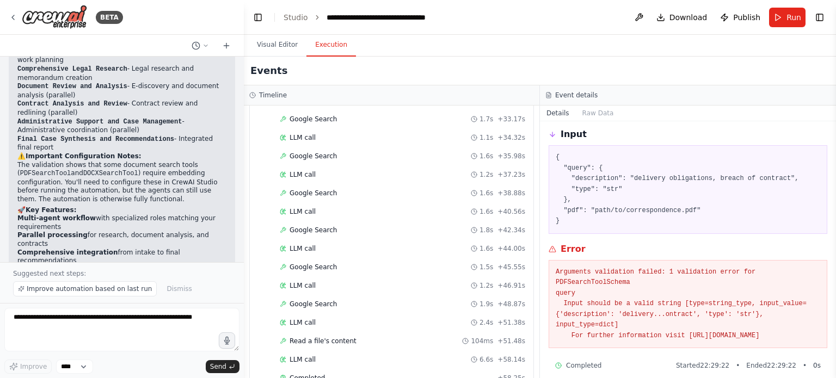
scroll to position [2426, 0]
click at [67, 291] on span "Improve automation based on last run" at bounding box center [89, 289] width 125 height 9
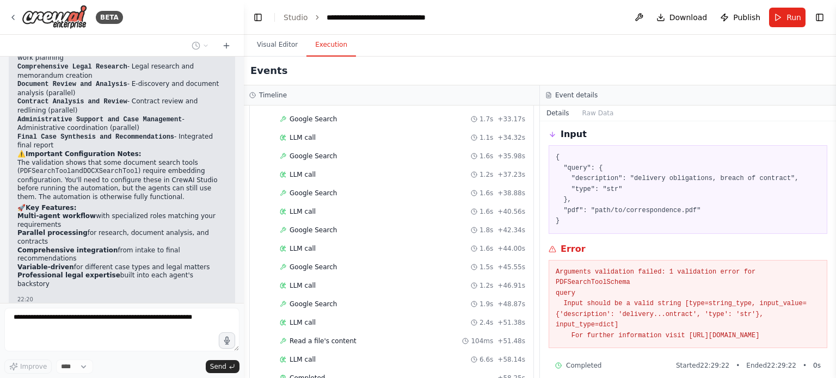
scroll to position [2466, 0]
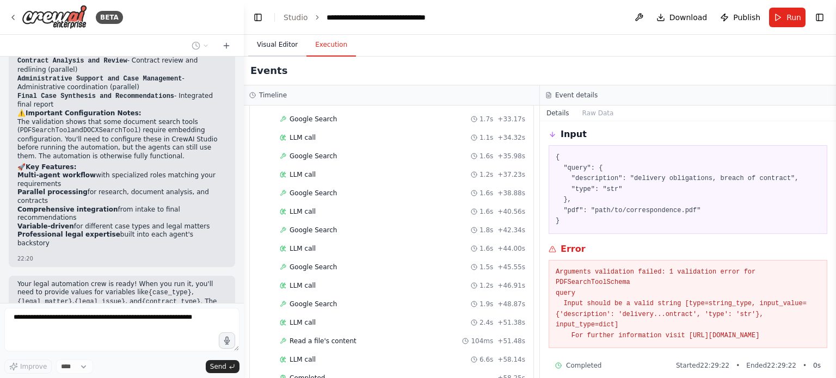
click at [274, 45] on button "Visual Editor" at bounding box center [277, 45] width 58 height 23
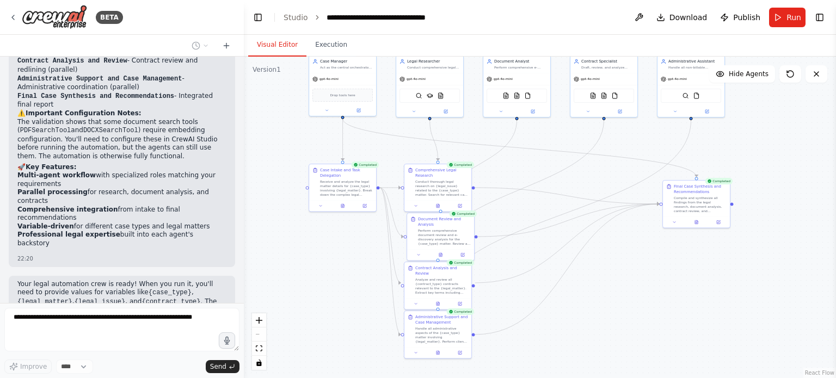
drag, startPoint x: 637, startPoint y: 300, endPoint x: 622, endPoint y: 263, distance: 40.0
click at [622, 263] on div ".deletable-edge-delete-btn { width: 20px; height: 20px; border: 0px solid #ffff…" at bounding box center [540, 218] width 592 height 322
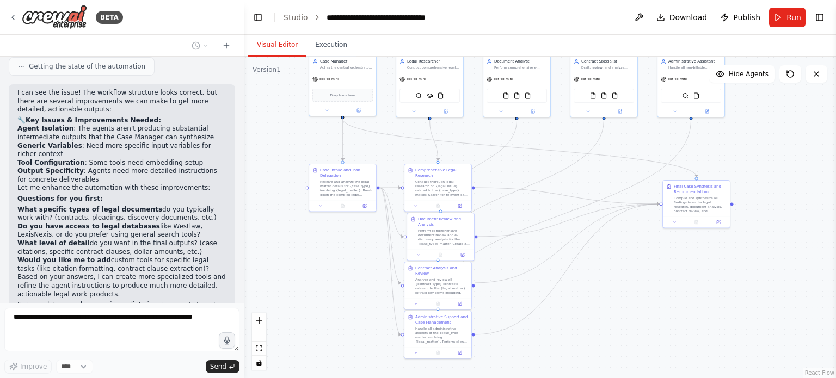
scroll to position [3054, 0]
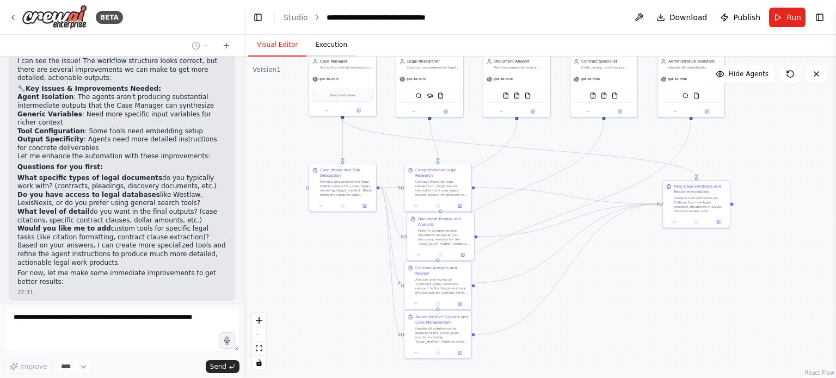
click at [327, 51] on button "Execution" at bounding box center [331, 45] width 50 height 23
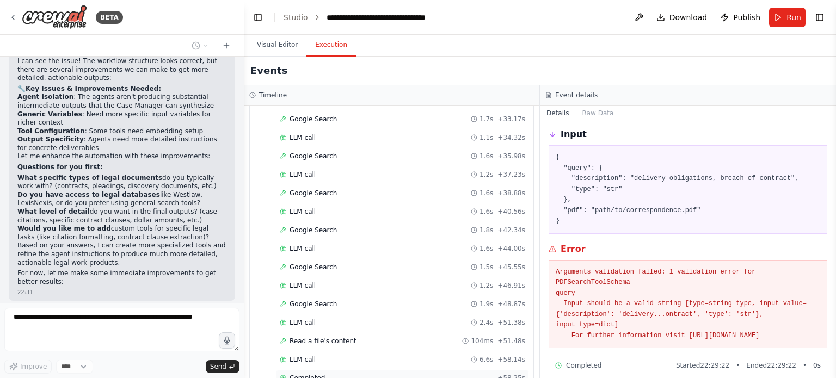
click at [364, 374] on div "Completed" at bounding box center [386, 378] width 213 height 9
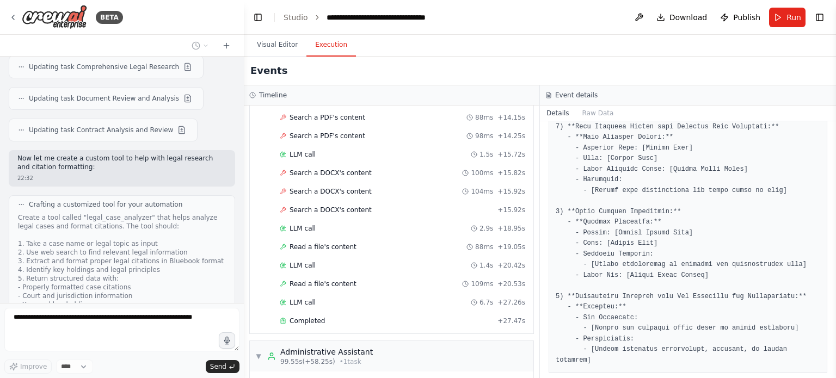
scroll to position [1370, 0]
click at [261, 347] on div "▼ Administrative Assistant 99.55s (+58.25s) • 1 task" at bounding box center [314, 357] width 118 height 20
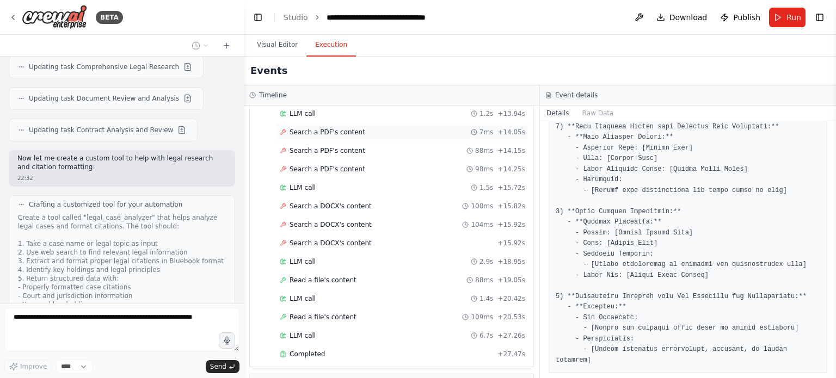
scroll to position [1359, 0]
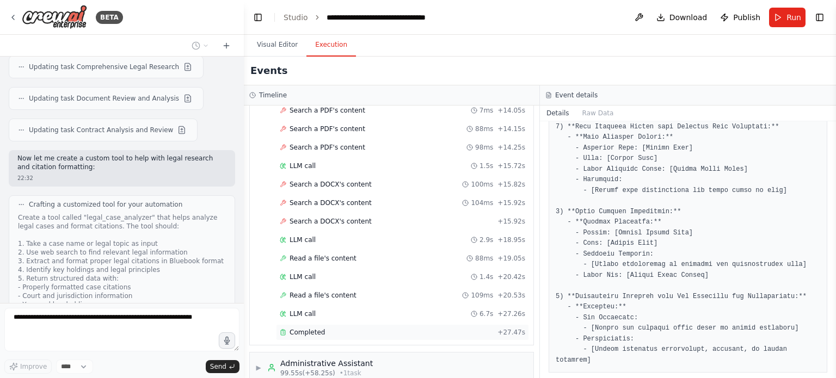
click at [334, 328] on div "Completed" at bounding box center [386, 332] width 213 height 9
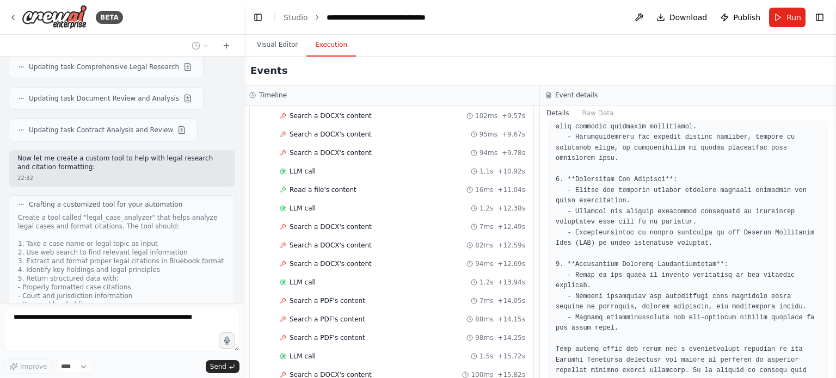
scroll to position [3379, 0]
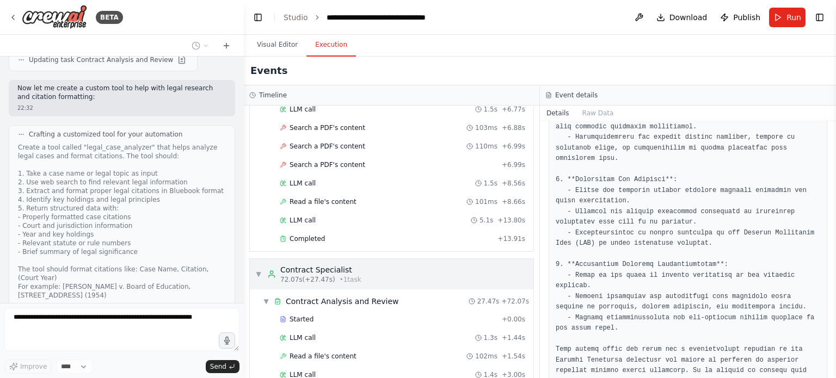
click at [261, 265] on div "▼ Contract Specialist 72.07s (+27.47s) • 1 task" at bounding box center [308, 274] width 106 height 20
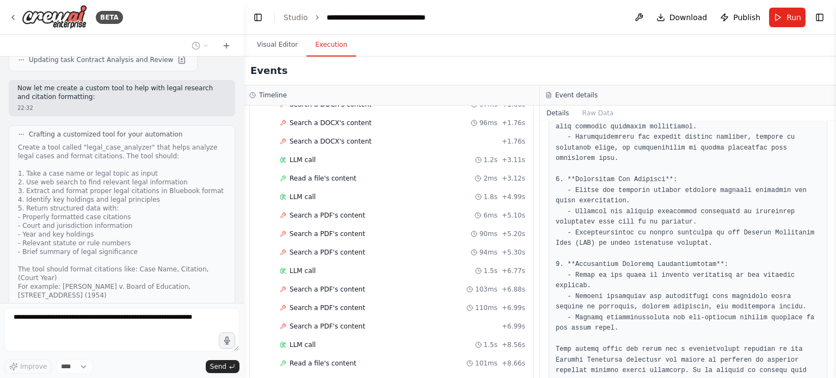
scroll to position [604, 0]
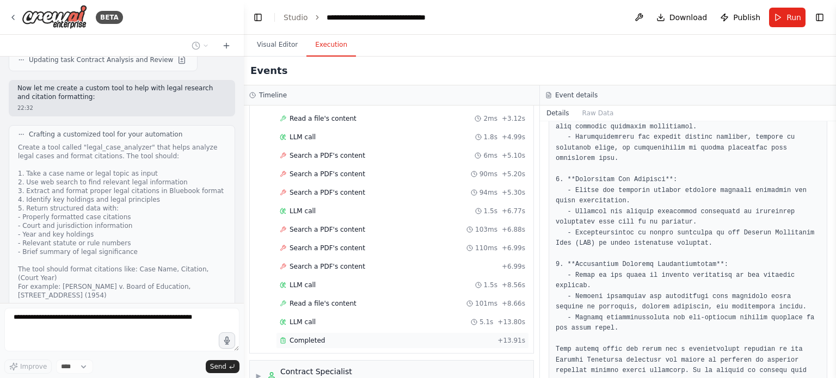
click at [322, 336] on div "Completed" at bounding box center [386, 340] width 213 height 9
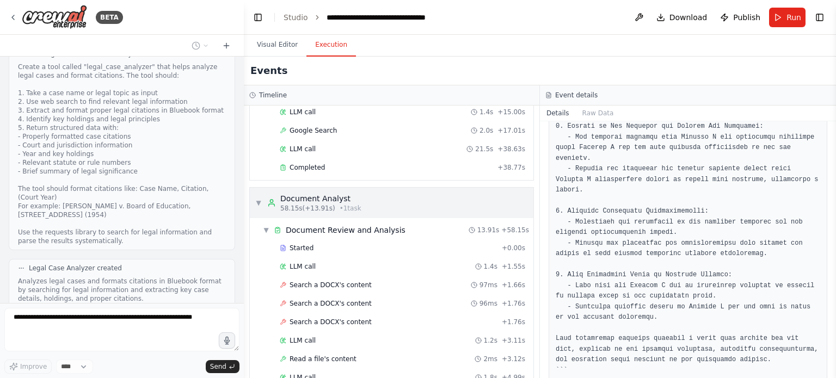
scroll to position [332, 0]
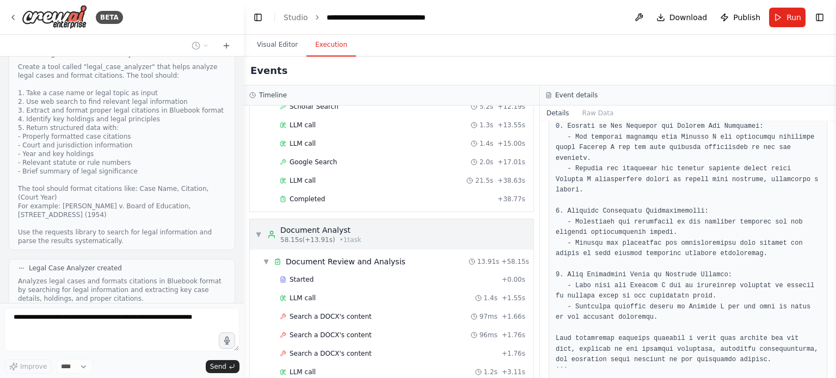
click at [261, 236] on div "▼ Document Analyst 58.15s (+13.91s) • 1 task" at bounding box center [308, 235] width 106 height 20
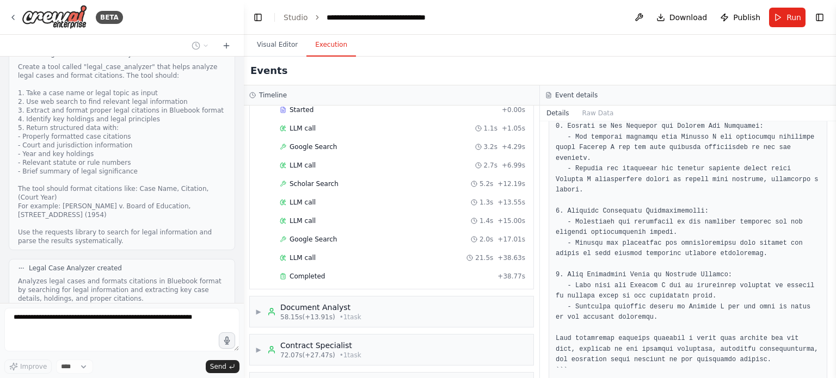
scroll to position [287, 0]
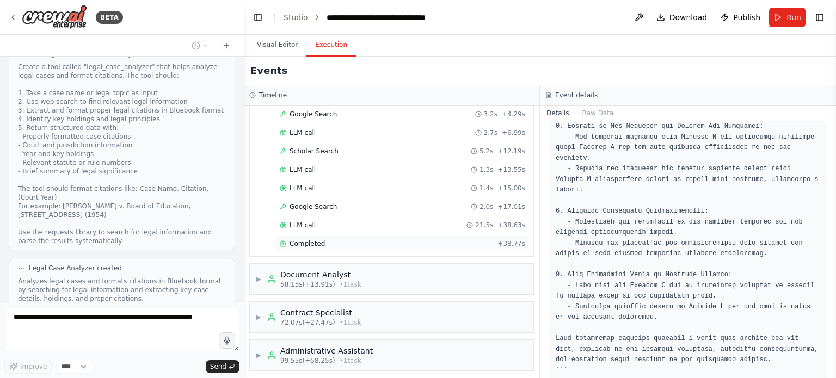
click at [315, 246] on div "Completed + 38.77s" at bounding box center [402, 244] width 253 height 16
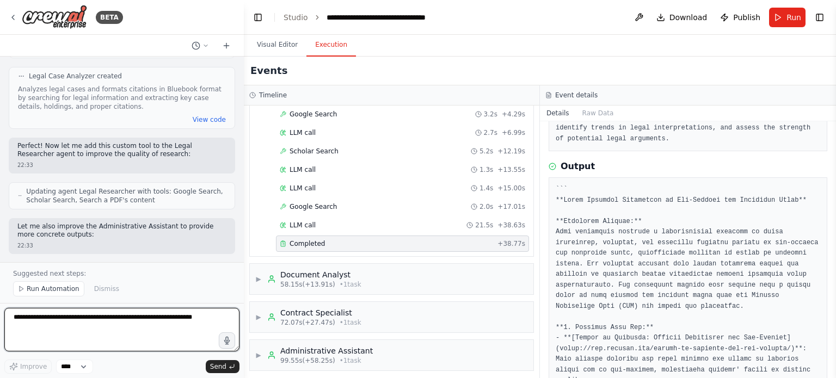
scroll to position [0, 0]
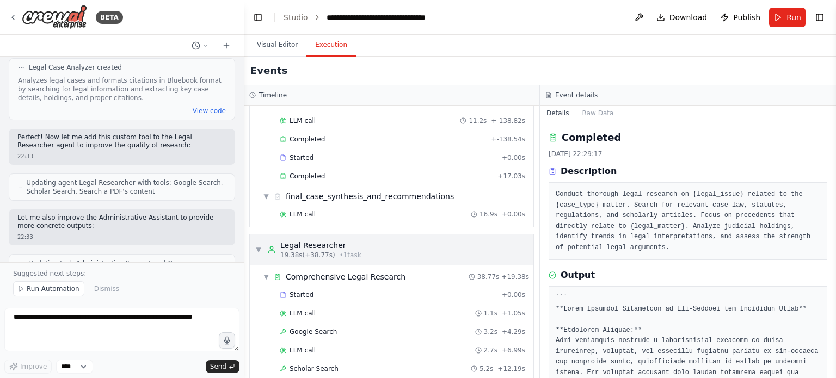
click at [262, 248] on div "▼ Legal Researcher 19.38s (+38.77s) • 1 task" at bounding box center [308, 250] width 106 height 20
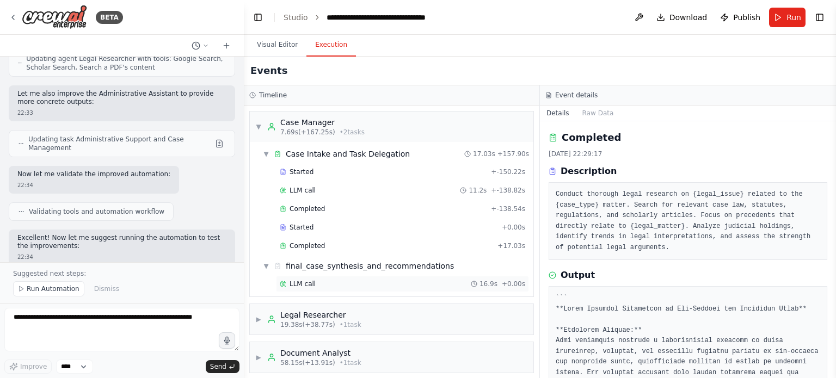
click at [307, 282] on span "LLM call" at bounding box center [303, 284] width 26 height 9
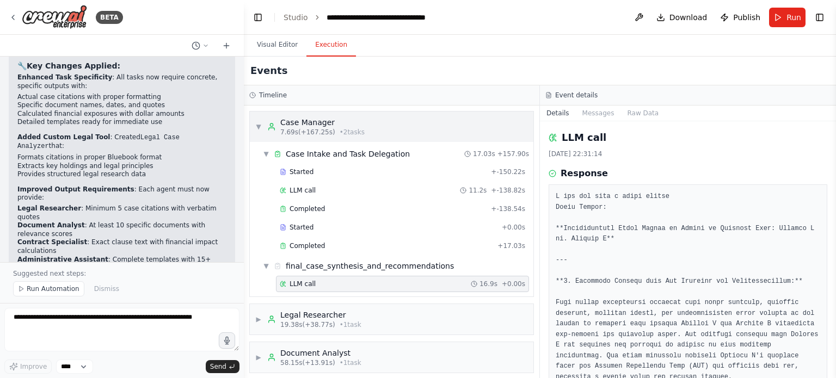
click at [255, 128] on span "▼" at bounding box center [258, 126] width 7 height 9
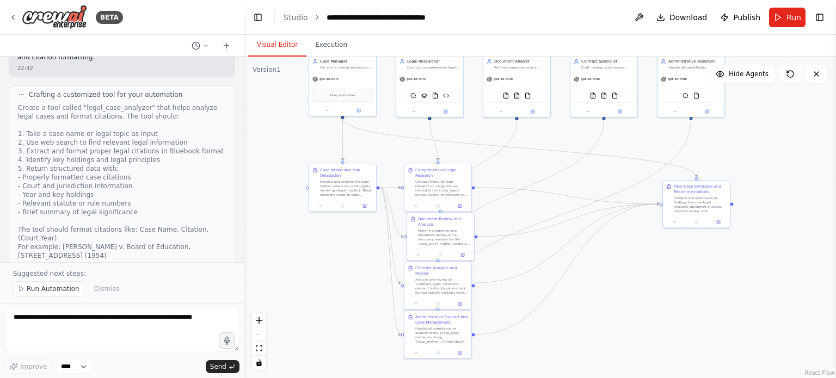
click at [273, 50] on button "Visual Editor" at bounding box center [277, 45] width 58 height 23
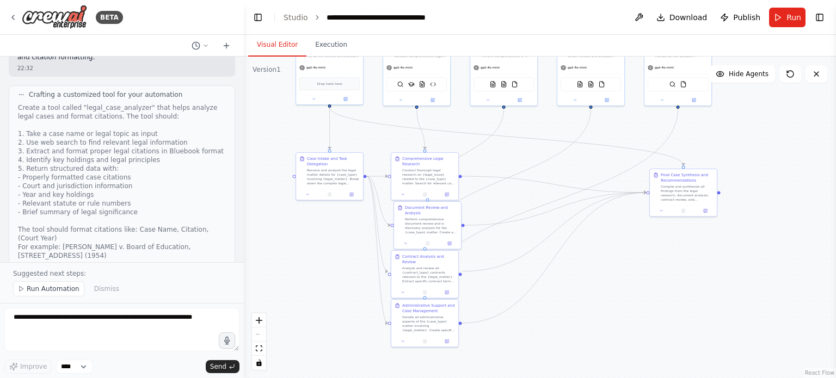
drag, startPoint x: 667, startPoint y: 263, endPoint x: 636, endPoint y: 243, distance: 37.0
click at [653, 250] on div ".deletable-edge-delete-btn { width: 20px; height: 20px; border: 0px solid #ffff…" at bounding box center [540, 218] width 592 height 322
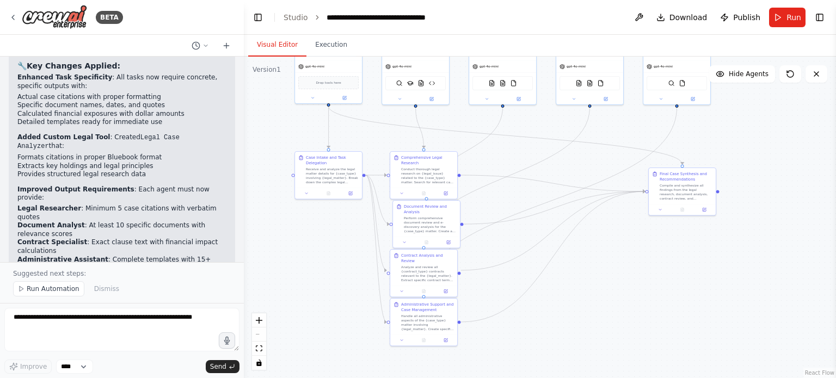
click at [267, 223] on div ".deletable-edge-delete-btn { width: 20px; height: 20px; border: 0px solid #ffff…" at bounding box center [540, 218] width 592 height 322
click at [681, 15] on span "Download" at bounding box center [688, 17] width 38 height 11
click at [7, 14] on div "BETA" at bounding box center [122, 17] width 244 height 35
click at [12, 16] on icon at bounding box center [13, 17] width 9 height 9
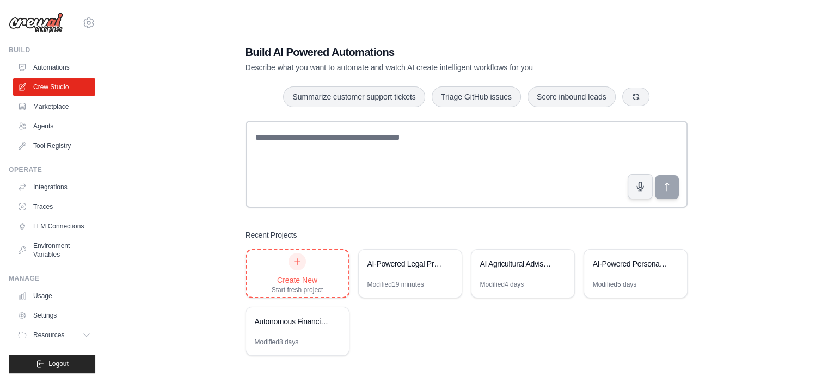
click at [329, 279] on div "Create New Start fresh project" at bounding box center [298, 273] width 102 height 47
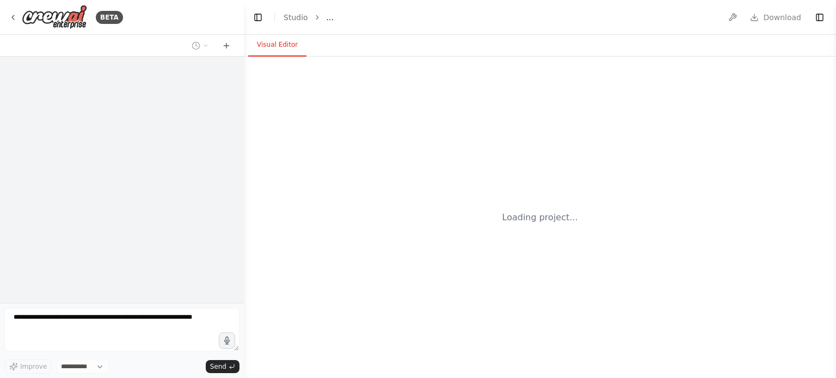
select select "****"
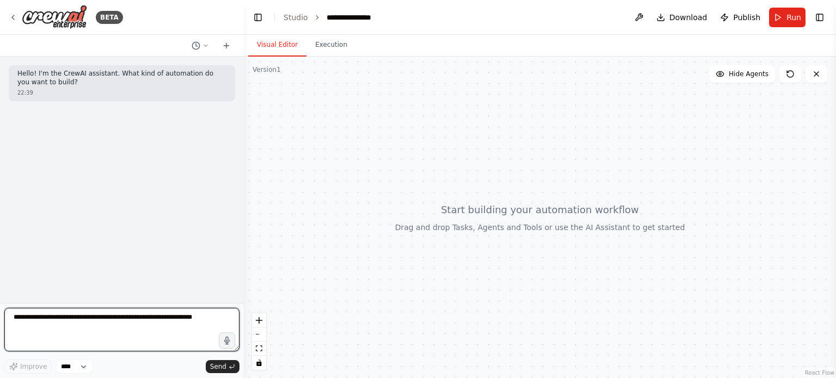
click at [159, 317] on textarea at bounding box center [121, 330] width 235 height 44
paste textarea "**********"
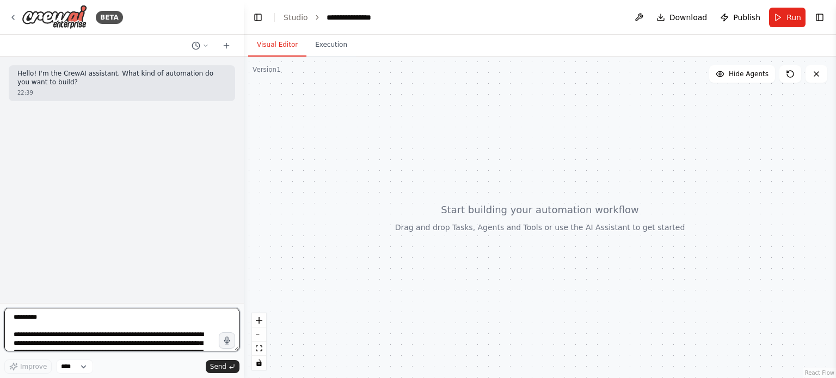
scroll to position [963, 0]
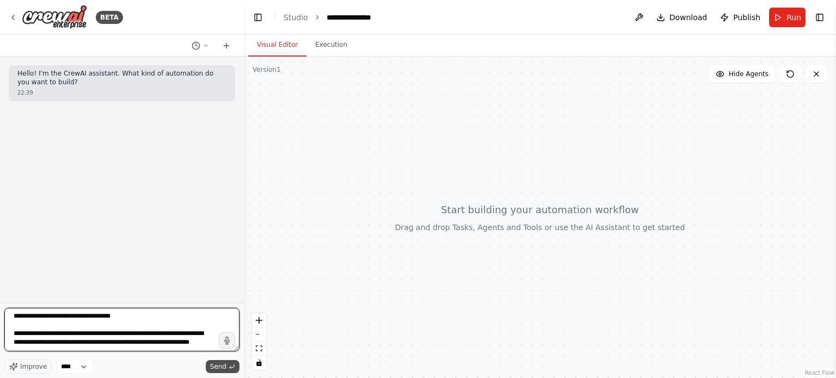
type textarea "**********"
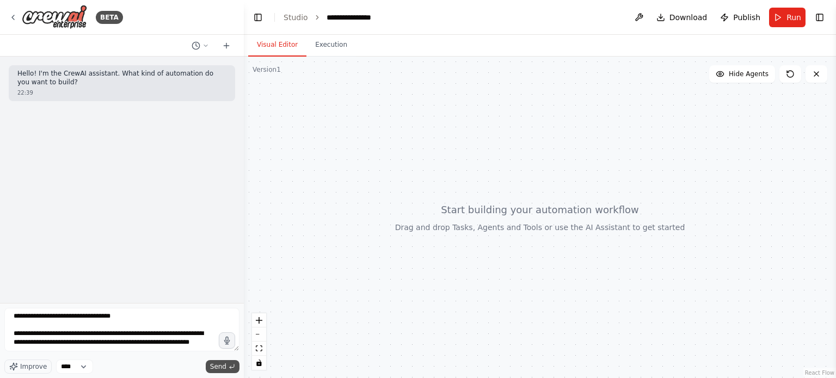
click at [229, 367] on icon "submit" at bounding box center [232, 367] width 7 height 7
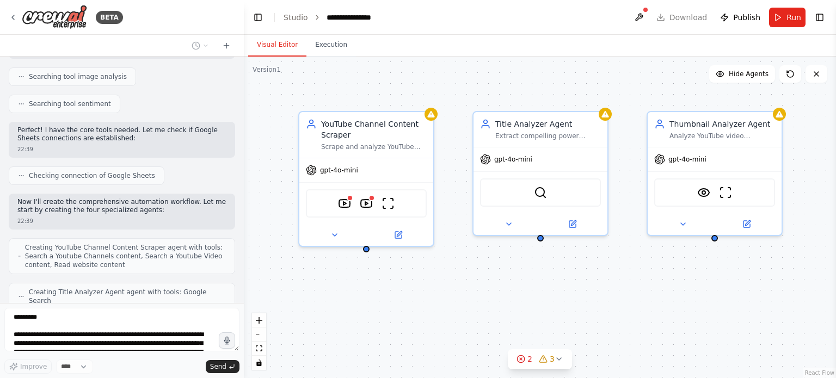
scroll to position [1055, 0]
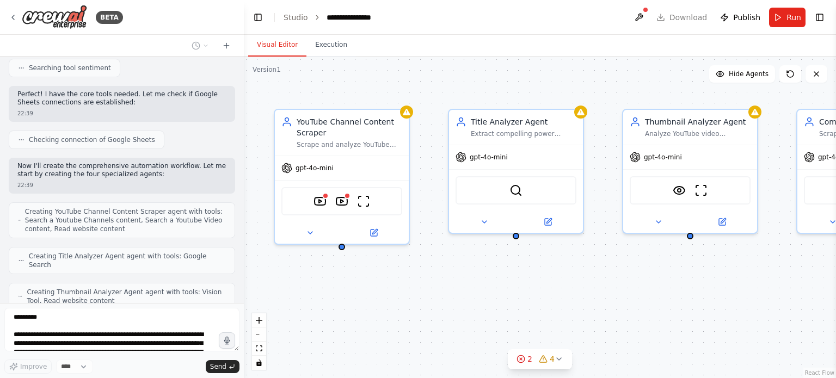
drag, startPoint x: 577, startPoint y: 282, endPoint x: 553, endPoint y: 280, distance: 24.6
click at [553, 280] on div "YouTube Channel Content Scraper Scrape and analyze YouTube channels to identify…" at bounding box center [540, 218] width 592 height 322
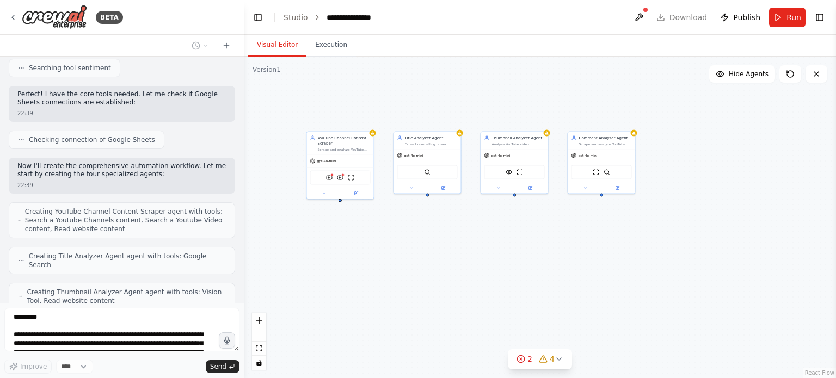
scroll to position [1091, 0]
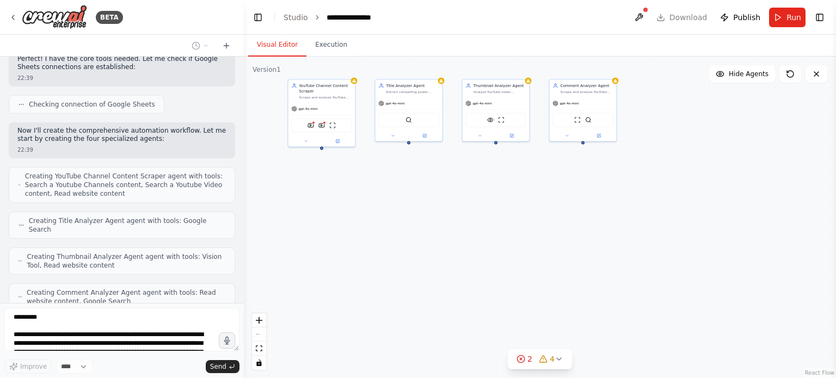
drag, startPoint x: 635, startPoint y: 294, endPoint x: 509, endPoint y: 179, distance: 170.6
click at [509, 179] on div "YouTube Channel Content Scraper Scrape and analyze YouTube channels to identify…" at bounding box center [540, 218] width 592 height 322
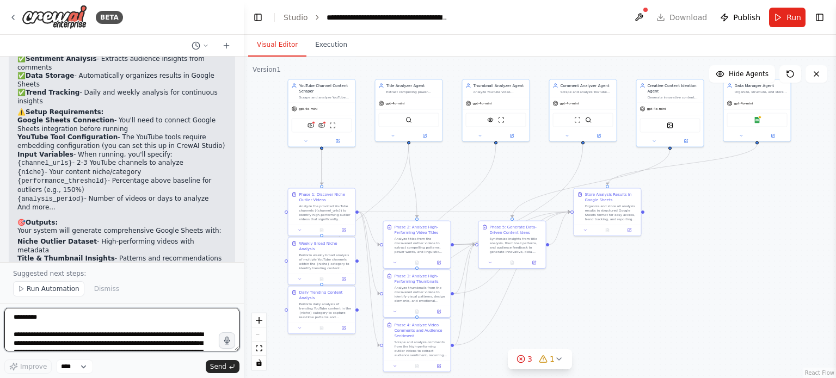
scroll to position [2224, 0]
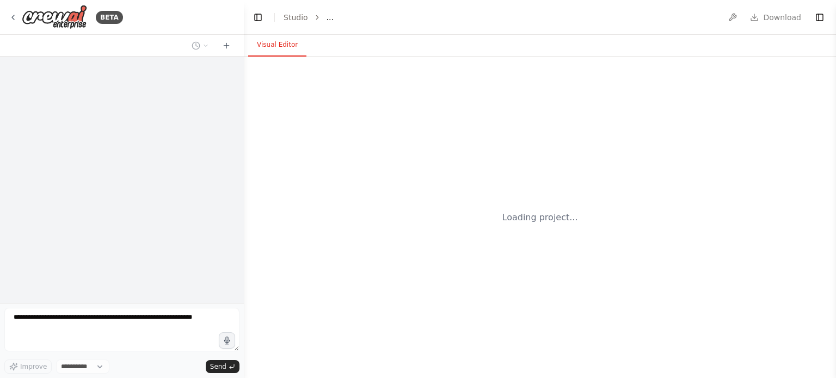
select select "****"
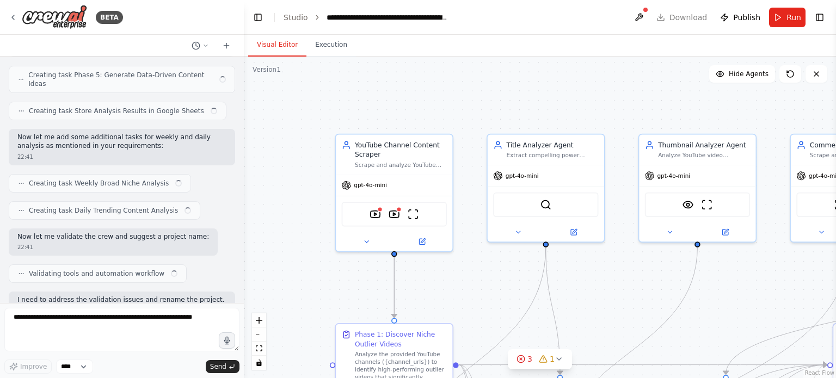
scroll to position [1578, 0]
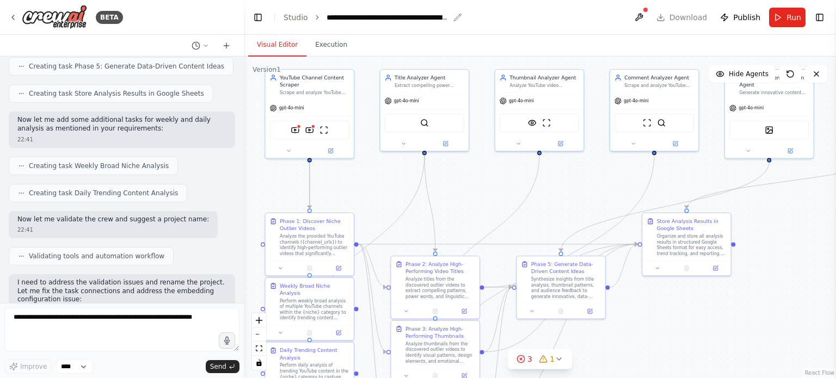
drag, startPoint x: 514, startPoint y: 124, endPoint x: 396, endPoint y: 47, distance: 140.8
click at [378, 20] on main "**********" at bounding box center [540, 189] width 592 height 378
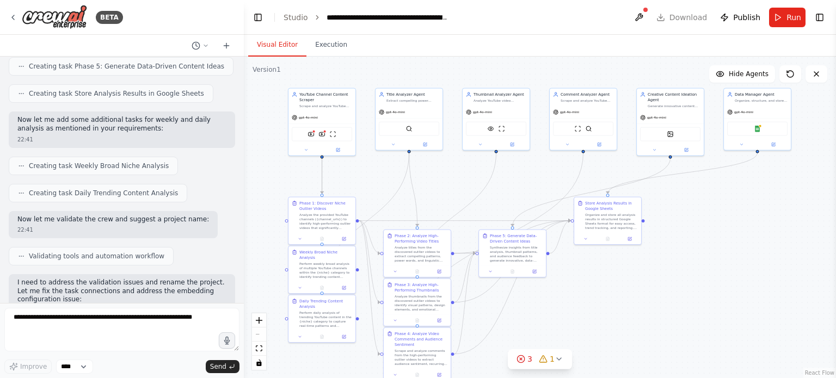
drag, startPoint x: 674, startPoint y: 311, endPoint x: 605, endPoint y: 277, distance: 77.2
click at [605, 277] on div ".deletable-edge-delete-btn { width: 20px; height: 20px; border: 0px solid #ffff…" at bounding box center [540, 218] width 592 height 322
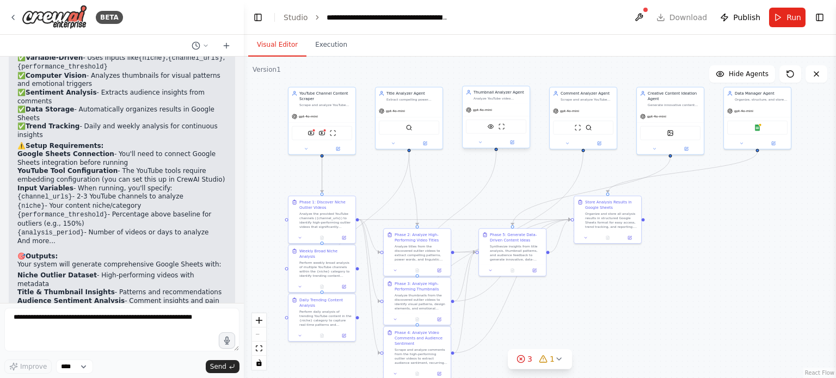
scroll to position [2183, 0]
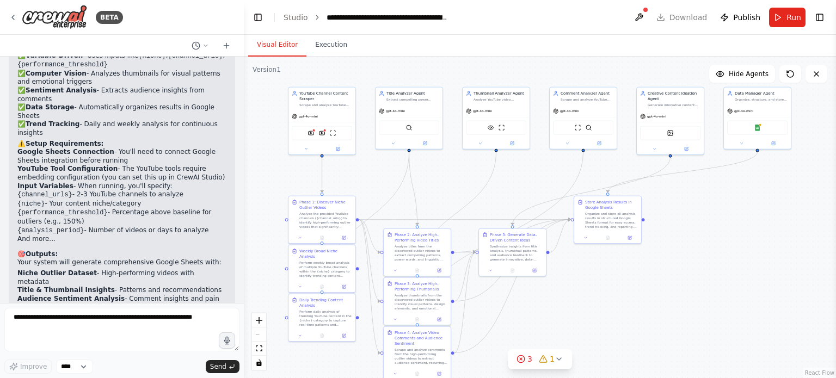
click at [777, 266] on div ".deletable-edge-delete-btn { width: 20px; height: 20px; border: 0px solid #ffff…" at bounding box center [540, 218] width 592 height 322
